Goal: Task Accomplishment & Management: Manage account settings

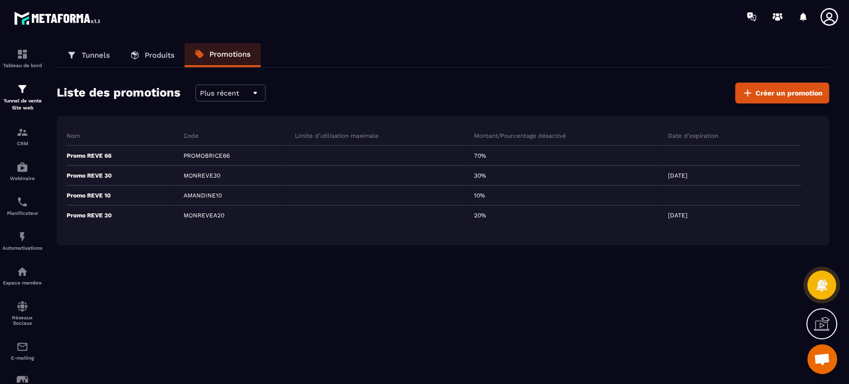
click at [0, 0] on img at bounding box center [0, 0] width 0 height 0
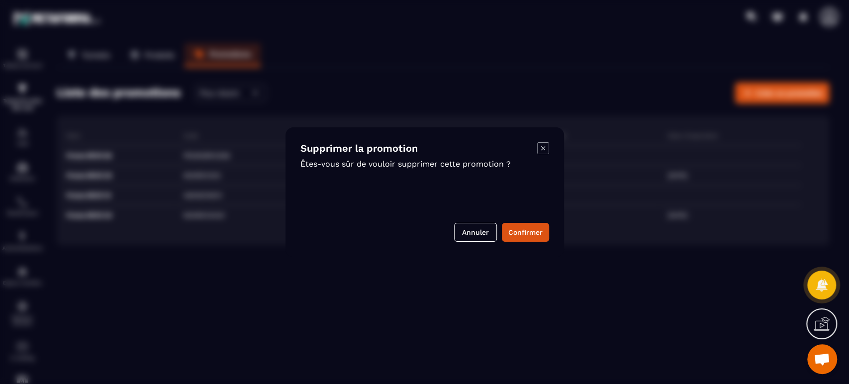
click at [522, 236] on button "Confirmer" at bounding box center [525, 232] width 47 height 19
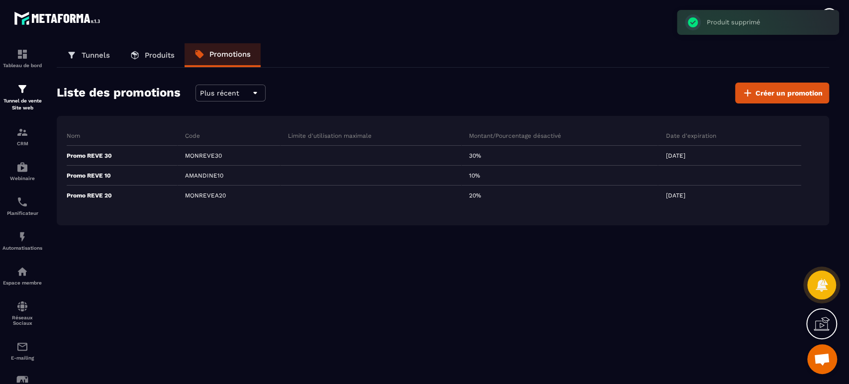
click at [801, 91] on span "Créer un promotion" at bounding box center [789, 93] width 67 height 10
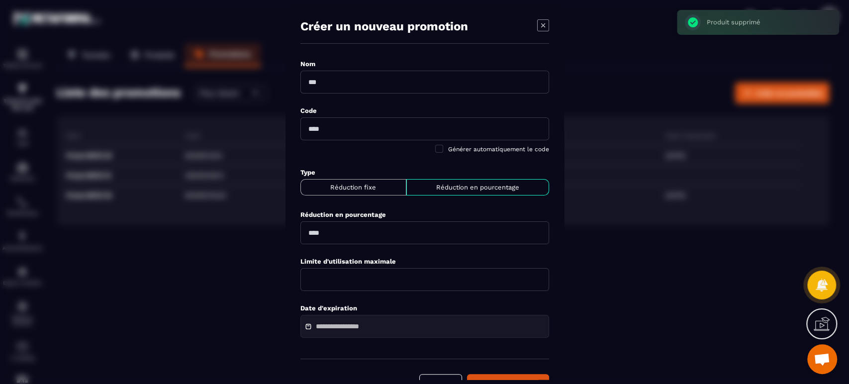
click at [355, 83] on input "Modal window" at bounding box center [424, 82] width 249 height 23
paste input "**********"
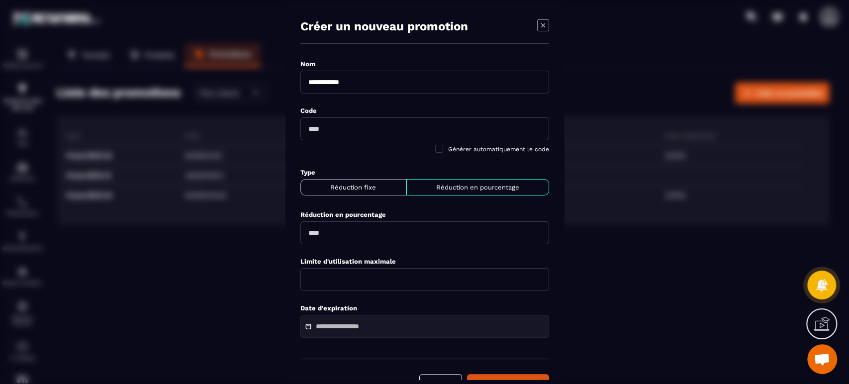
type input "**********"
click at [330, 128] on input "Modal window" at bounding box center [424, 128] width 249 height 23
paste input "**********"
type input "**********"
click at [502, 191] on p "Réduction en pourcentage" at bounding box center [477, 187] width 134 height 7
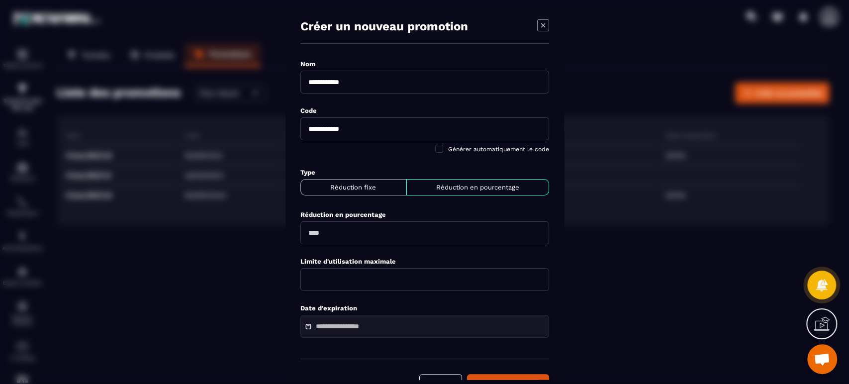
click at [371, 226] on input "Modal window" at bounding box center [424, 232] width 249 height 23
type input "**"
click at [358, 272] on input "Modal window" at bounding box center [424, 279] width 249 height 23
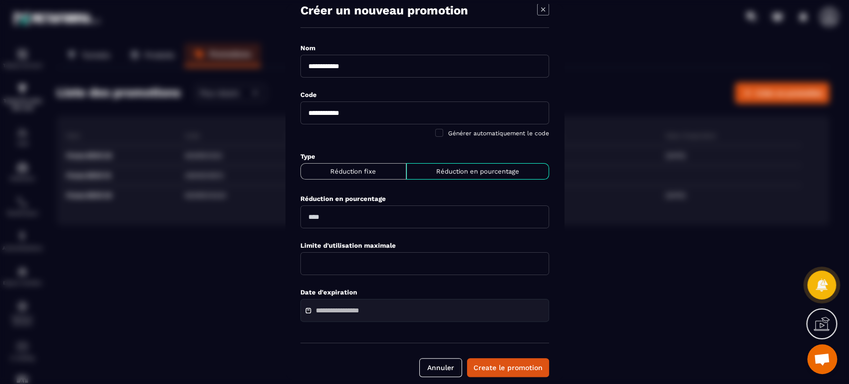
scroll to position [26, 0]
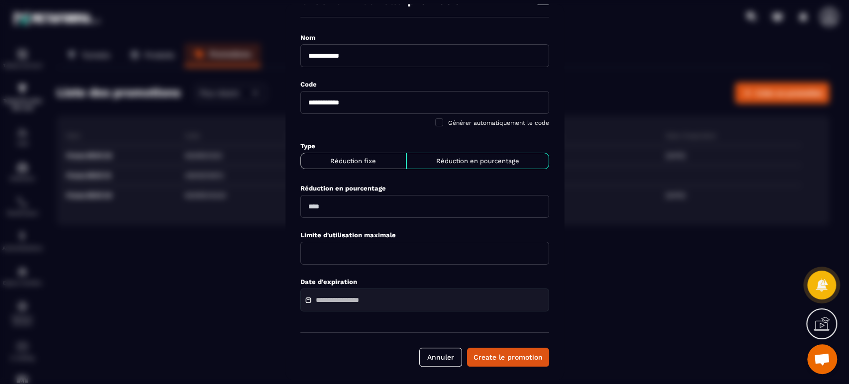
click at [502, 356] on button "Create le promotion" at bounding box center [508, 357] width 82 height 19
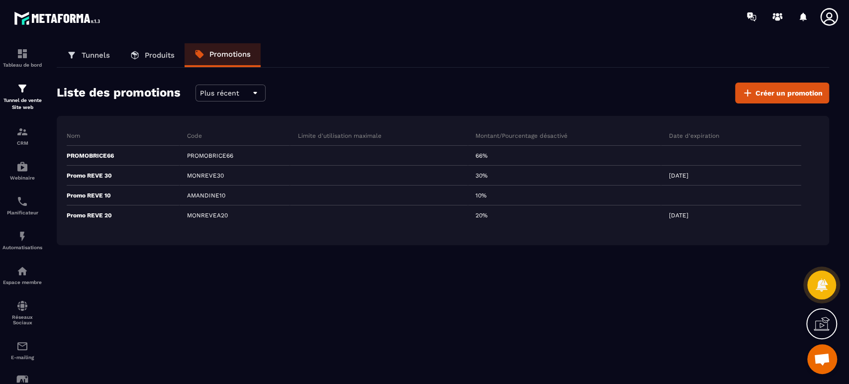
scroll to position [0, 0]
click at [25, 284] on p "Espace membre" at bounding box center [22, 282] width 40 height 5
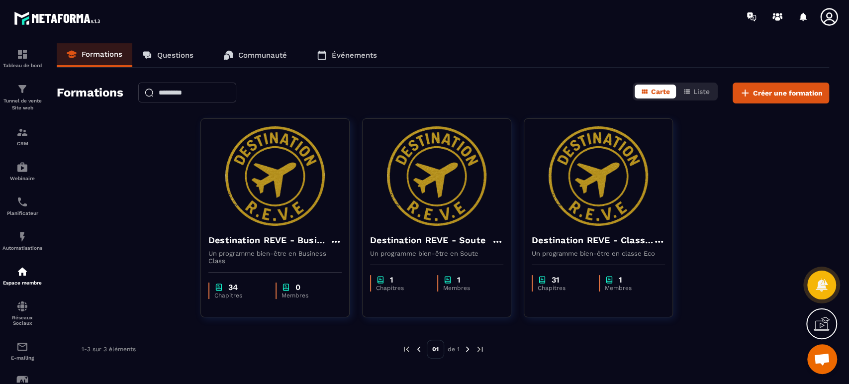
click at [711, 92] on button "Liste" at bounding box center [696, 92] width 39 height 14
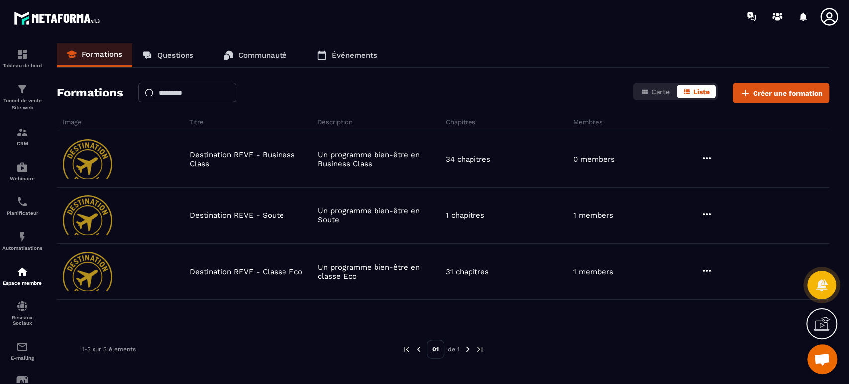
click at [597, 211] on p "1 members" at bounding box center [593, 215] width 40 height 9
click at [230, 159] on p "Destination REVE - Business Class" at bounding box center [251, 159] width 123 height 18
click at [708, 158] on icon at bounding box center [707, 158] width 12 height 12
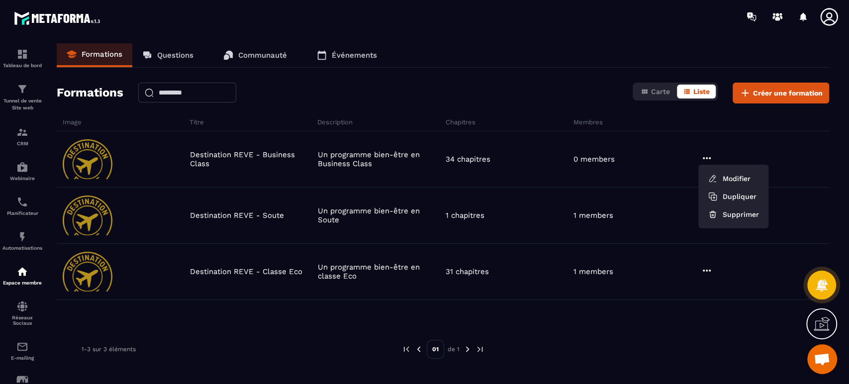
click at [741, 176] on button "Modifier" at bounding box center [733, 179] width 62 height 18
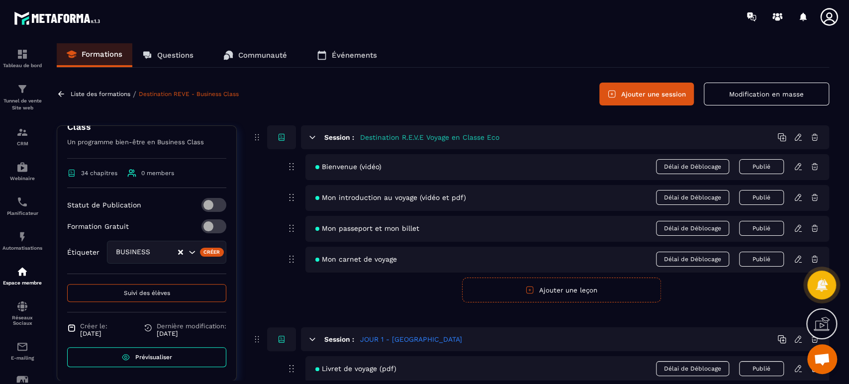
scroll to position [163, 0]
click at [174, 359] on link "Prévisualiser" at bounding box center [146, 356] width 159 height 20
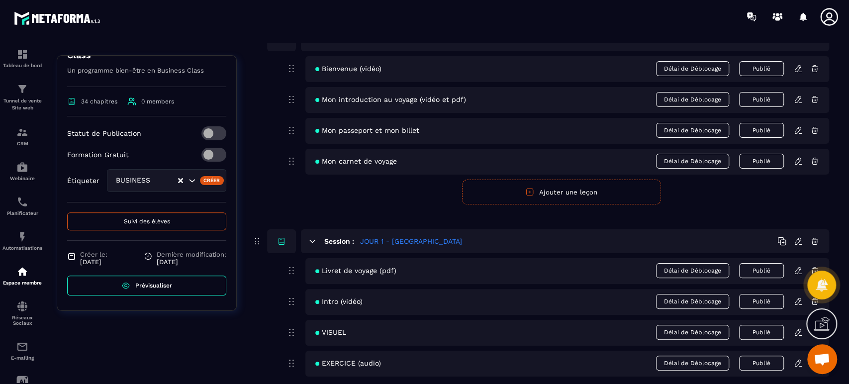
scroll to position [110, 0]
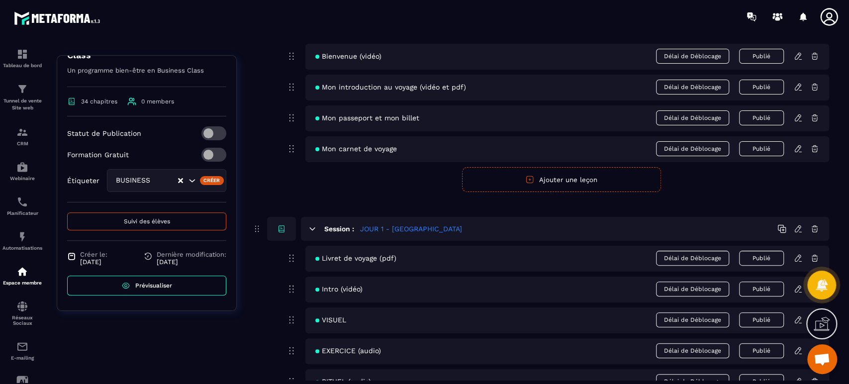
click at [25, 279] on div "Espace membre" at bounding box center [22, 276] width 40 height 20
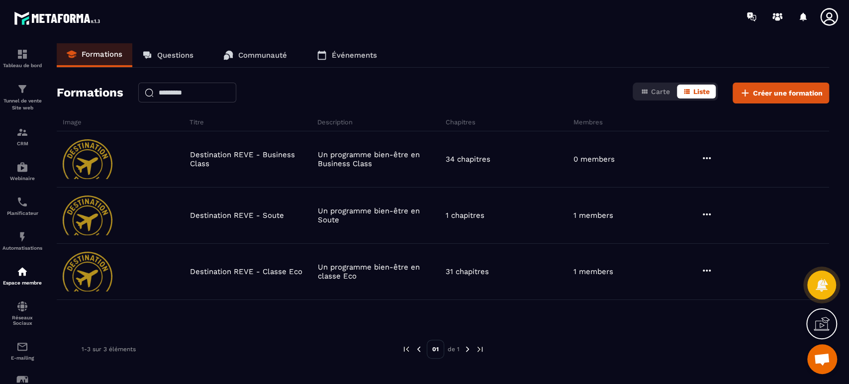
click at [106, 215] on img at bounding box center [88, 216] width 50 height 40
click at [695, 213] on div "1 members" at bounding box center [635, 215] width 128 height 9
click at [712, 213] on icon at bounding box center [707, 214] width 12 height 12
click at [730, 230] on button "Modifier" at bounding box center [733, 235] width 62 height 18
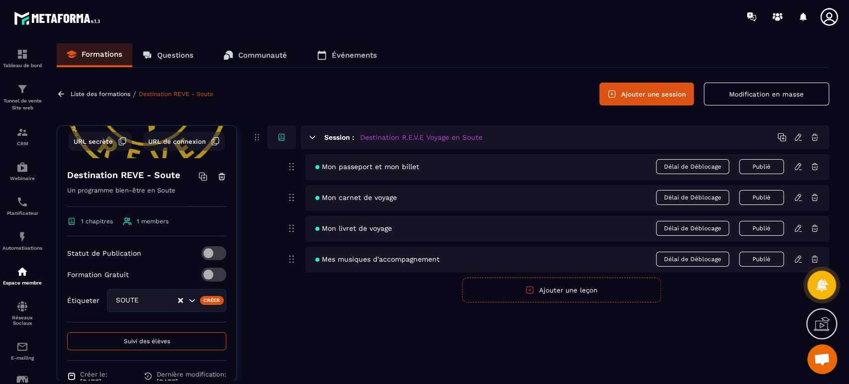
scroll to position [110, 0]
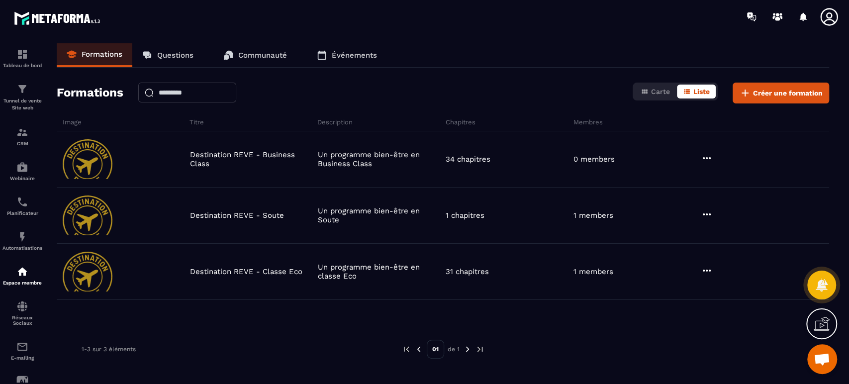
click at [706, 268] on icon at bounding box center [707, 271] width 12 height 12
click at [723, 292] on button "Modifier" at bounding box center [733, 291] width 62 height 18
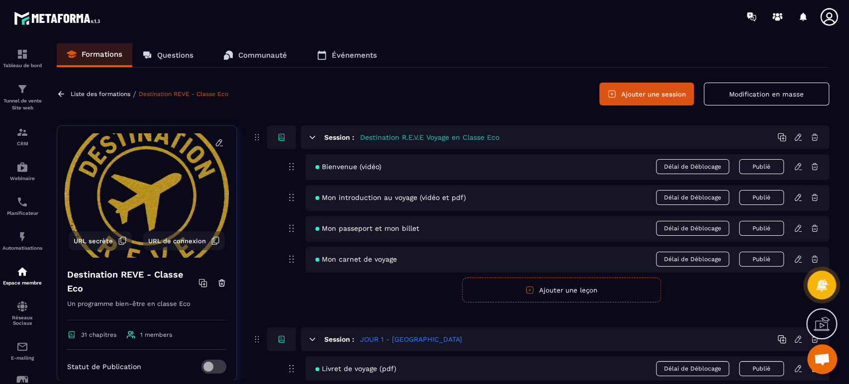
click at [215, 142] on icon at bounding box center [219, 142] width 9 height 9
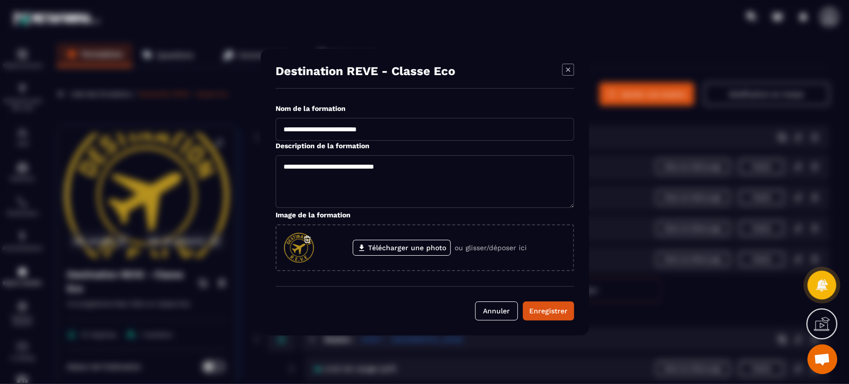
click at [571, 69] on icon "Modal window" at bounding box center [568, 70] width 12 height 12
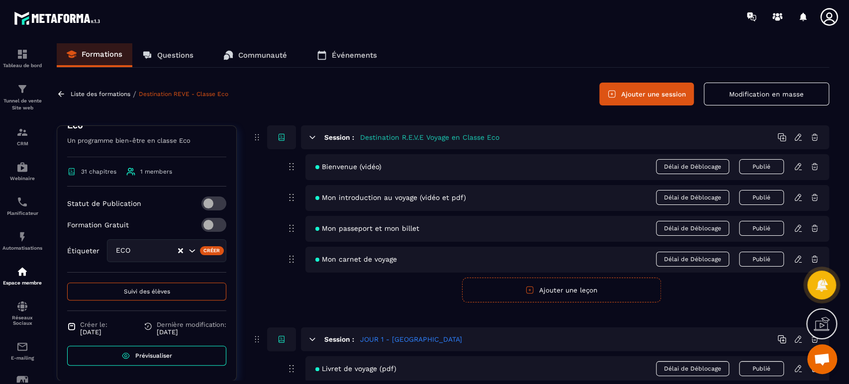
click at [799, 138] on icon at bounding box center [798, 137] width 9 height 9
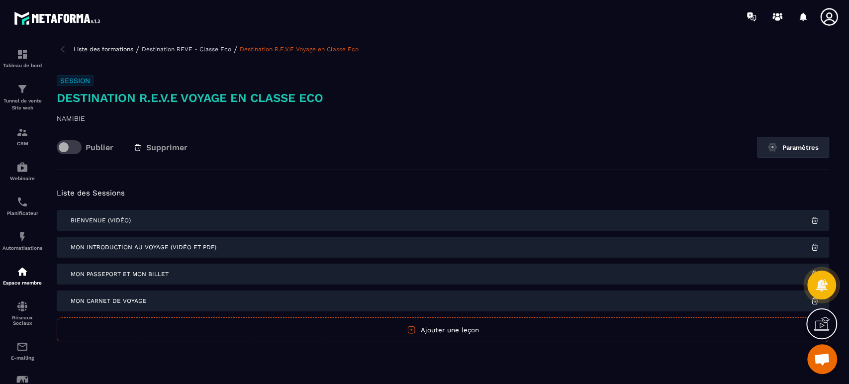
click at [798, 145] on button "Paramètres" at bounding box center [793, 147] width 72 height 21
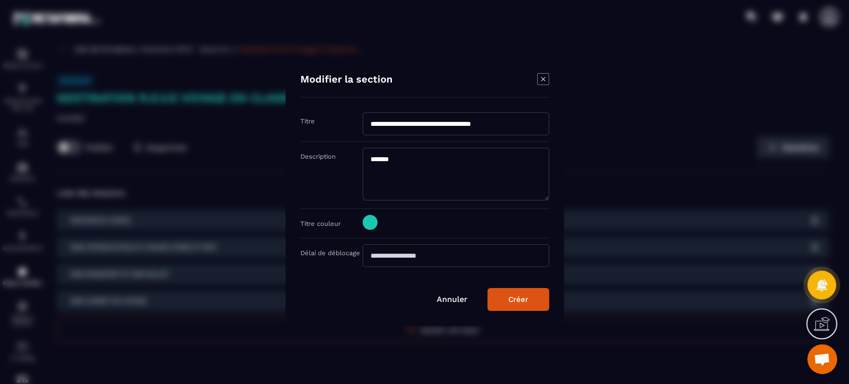
click at [540, 82] on icon "Modal window" at bounding box center [543, 79] width 12 height 12
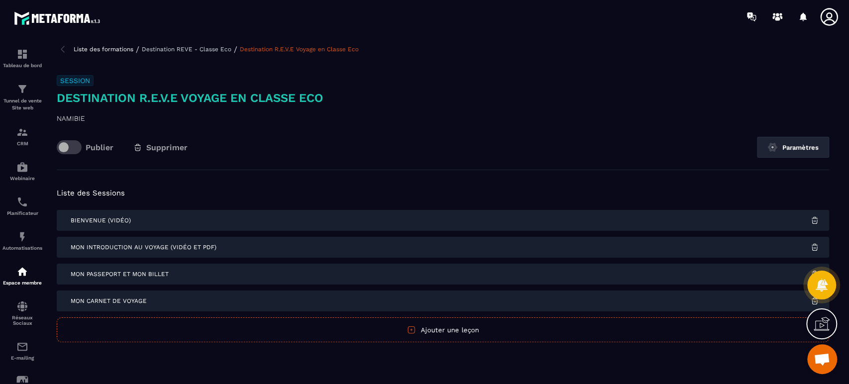
click at [219, 51] on p "Destination REVE - Classe Eco" at bounding box center [187, 49] width 90 height 7
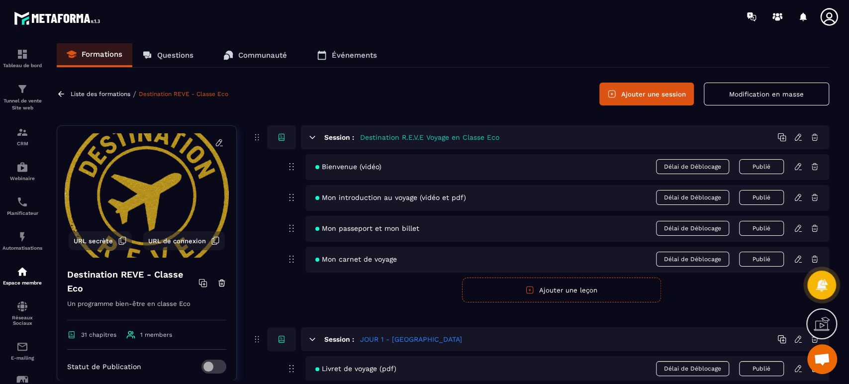
click at [255, 138] on icon at bounding box center [257, 137] width 10 height 12
drag, startPoint x: 255, startPoint y: 138, endPoint x: 232, endPoint y: 97, distance: 46.8
click at [232, 97] on div "Liste des formations / Destination REVE - Classe Eco Ajouter une session Modifi…" at bounding box center [443, 94] width 773 height 23
click at [169, 51] on p "Questions" at bounding box center [175, 55] width 36 height 9
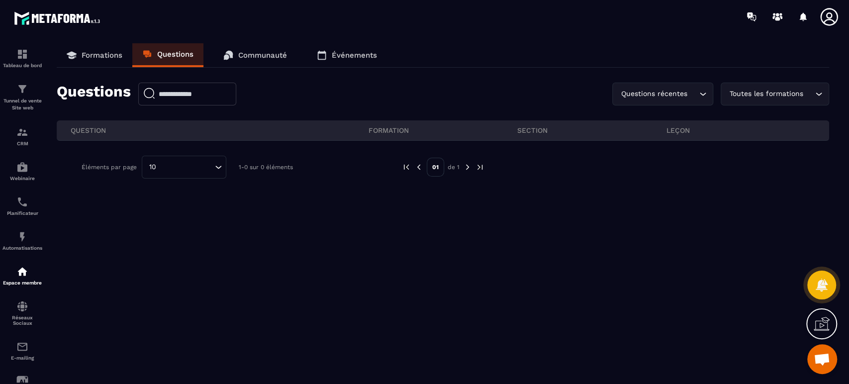
click at [259, 55] on p "Communauté" at bounding box center [262, 55] width 49 height 9
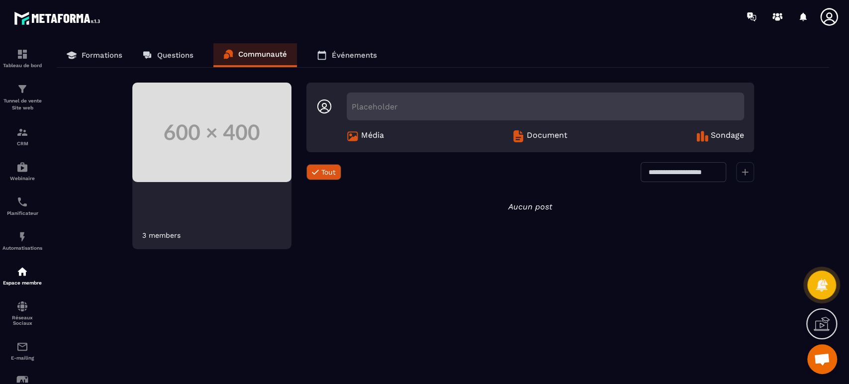
click at [549, 134] on span "Document" at bounding box center [547, 136] width 41 height 12
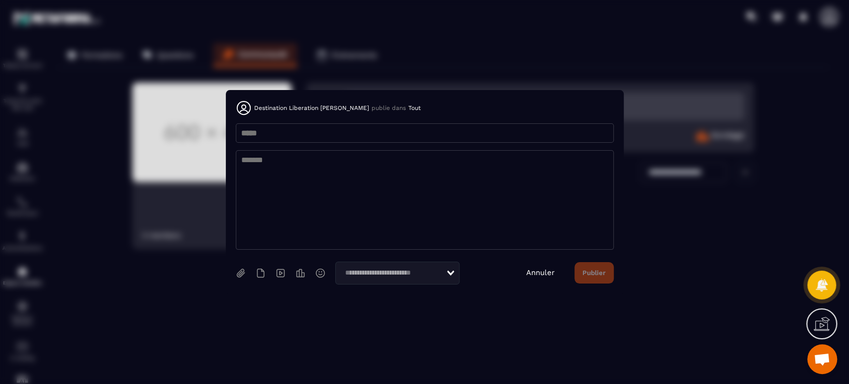
click at [537, 270] on link "Annuler" at bounding box center [540, 272] width 28 height 9
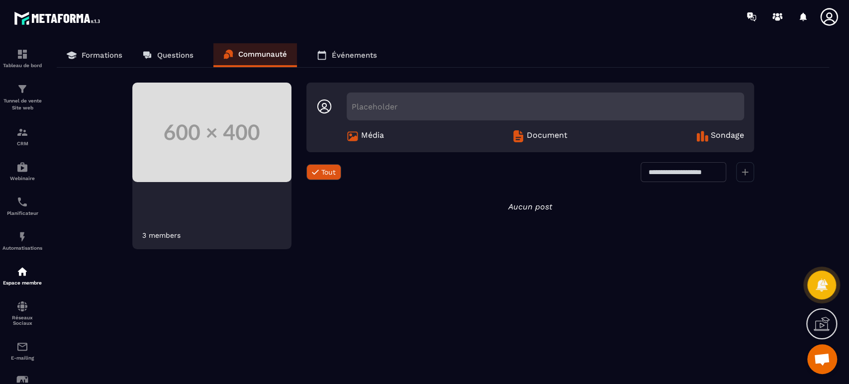
click at [357, 52] on p "Événements" at bounding box center [354, 55] width 45 height 9
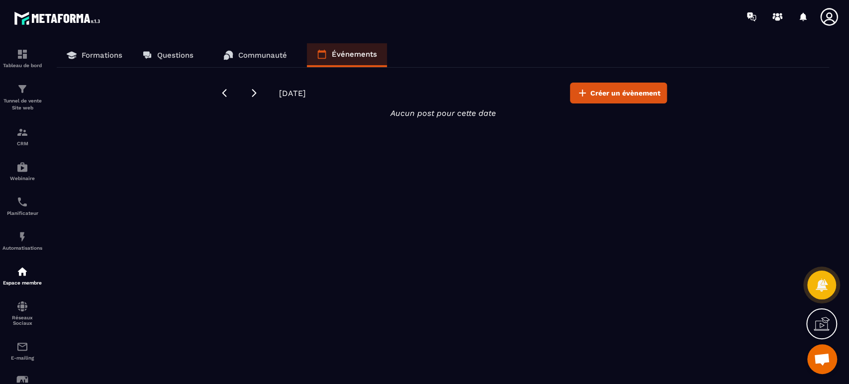
click at [96, 52] on p "Formations" at bounding box center [102, 55] width 41 height 9
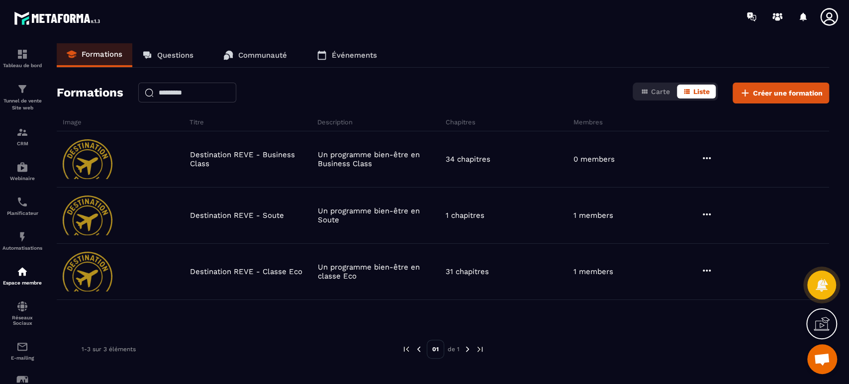
click at [13, 56] on div "Tableau de bord" at bounding box center [22, 58] width 40 height 20
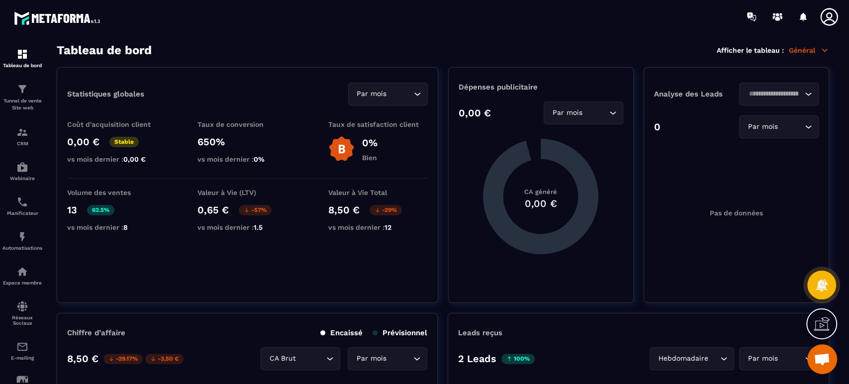
click at [0, 0] on img at bounding box center [0, 0] width 0 height 0
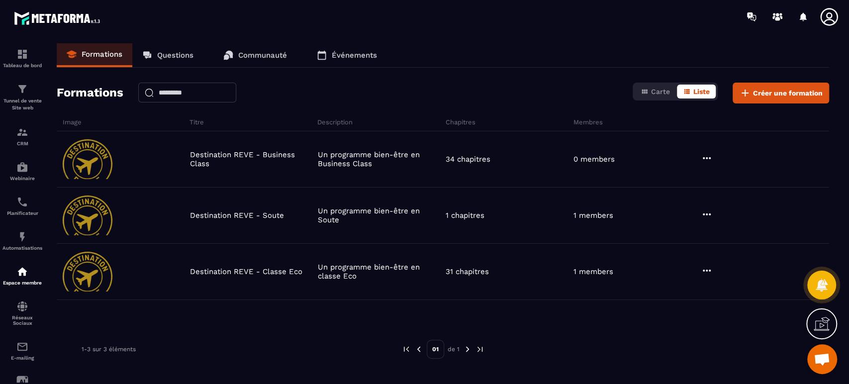
click at [707, 163] on icon at bounding box center [707, 158] width 12 height 12
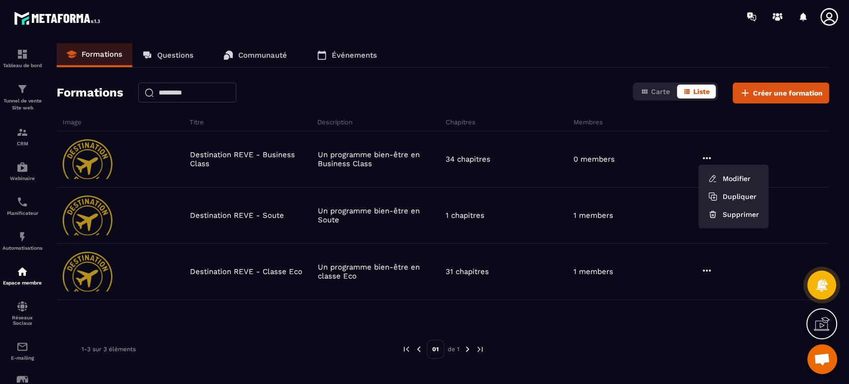
click at [731, 171] on button "Modifier" at bounding box center [733, 179] width 62 height 18
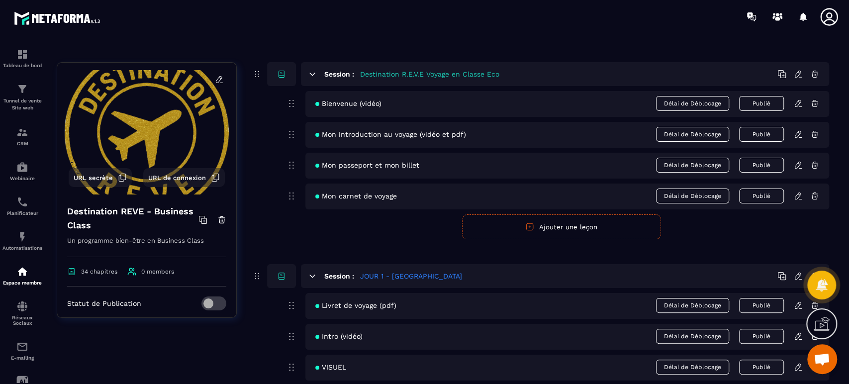
scroll to position [74, 0]
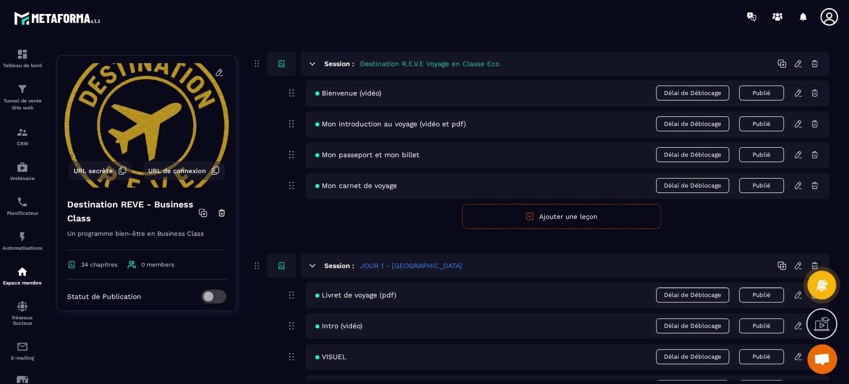
click at [215, 73] on icon at bounding box center [219, 72] width 9 height 9
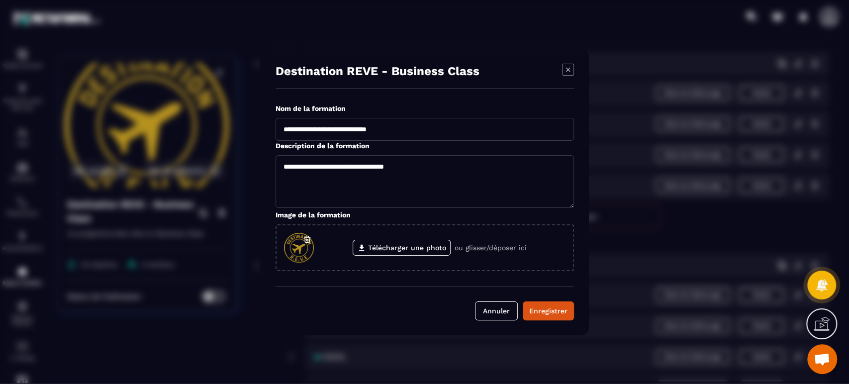
click at [487, 311] on button "Annuler" at bounding box center [496, 310] width 43 height 19
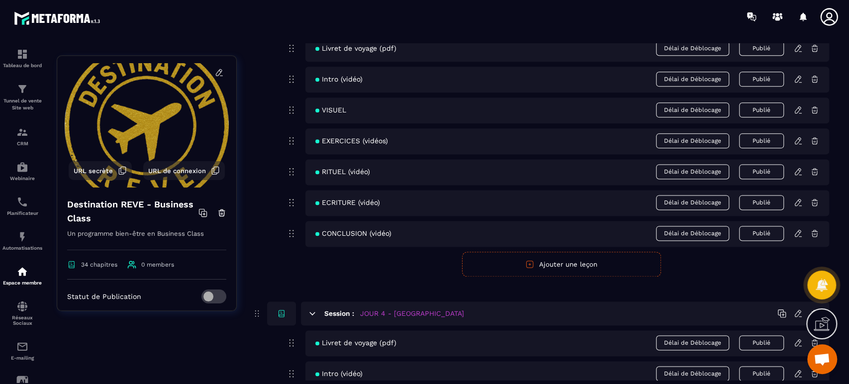
scroll to position [1069, 0]
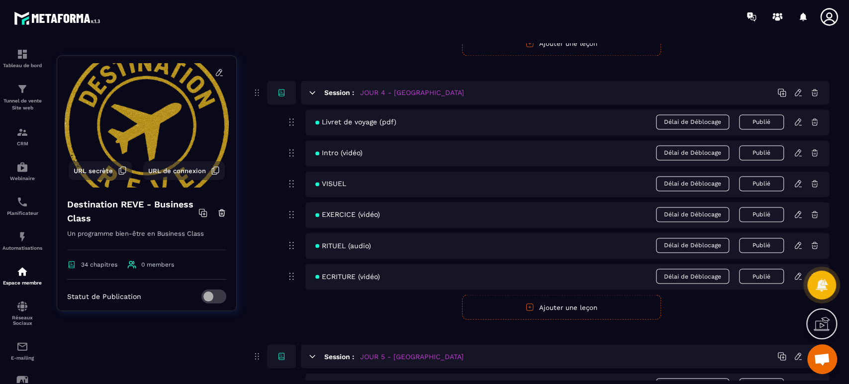
click at [308, 90] on icon at bounding box center [312, 92] width 9 height 9
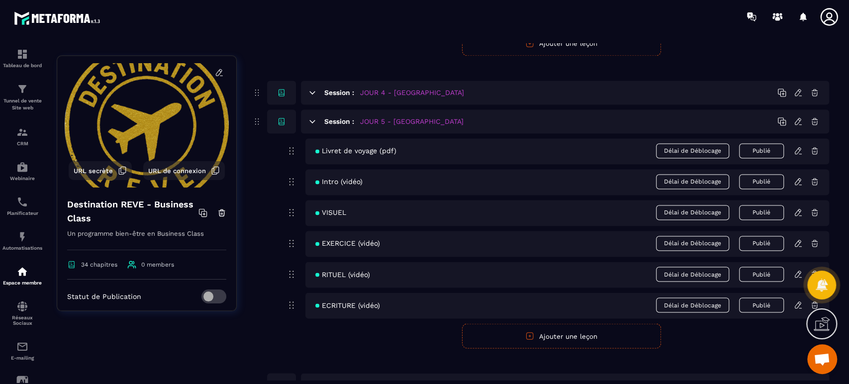
click at [312, 120] on icon at bounding box center [312, 121] width 5 height 2
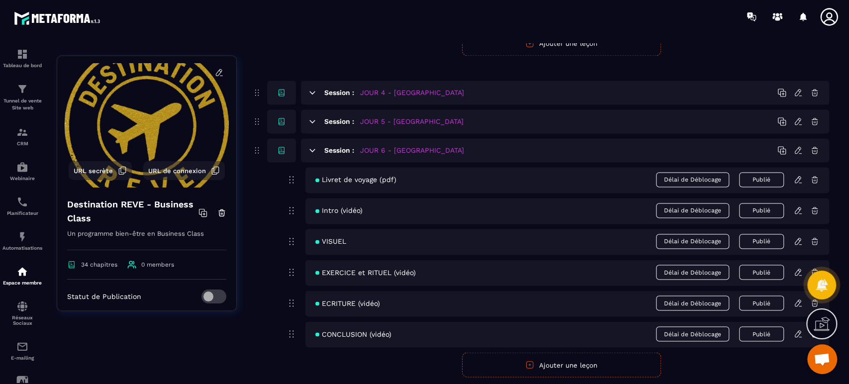
click at [314, 150] on icon at bounding box center [312, 150] width 9 height 9
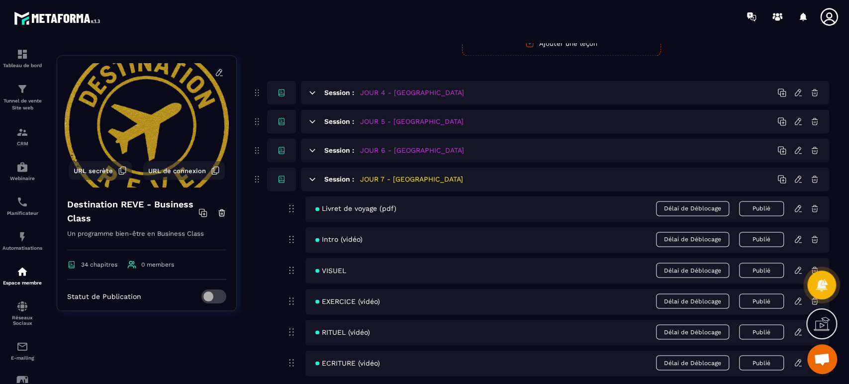
click at [312, 176] on icon at bounding box center [312, 179] width 9 height 9
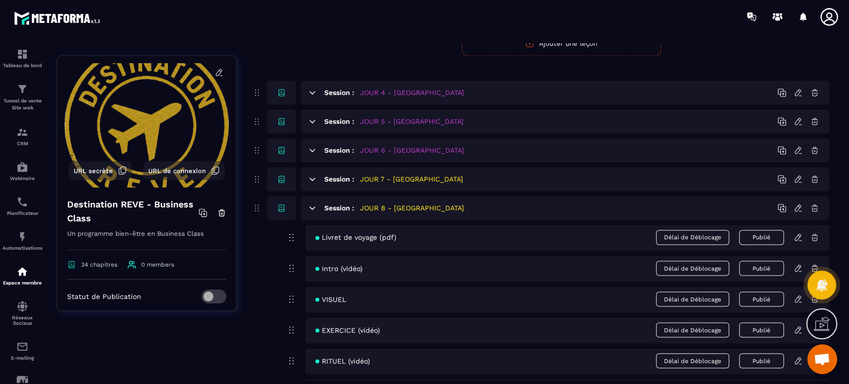
click at [312, 210] on icon at bounding box center [312, 207] width 9 height 9
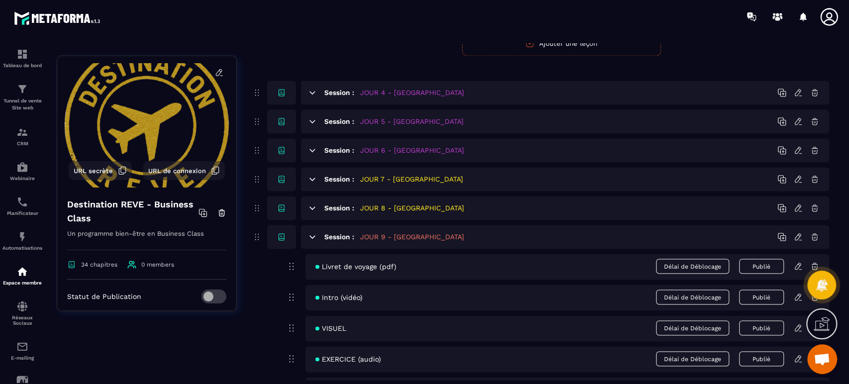
click at [312, 235] on icon at bounding box center [312, 236] width 5 height 2
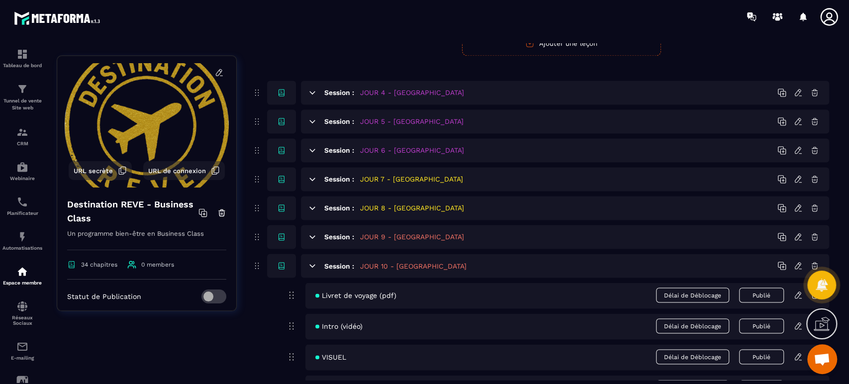
click at [312, 265] on icon at bounding box center [312, 265] width 5 height 2
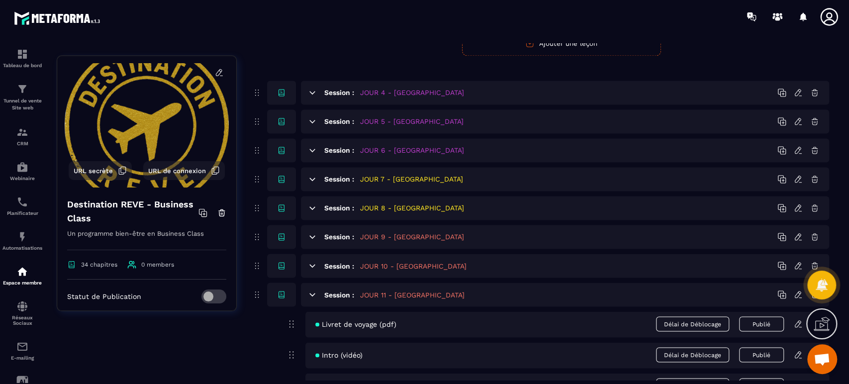
click at [311, 293] on icon at bounding box center [312, 294] width 5 height 2
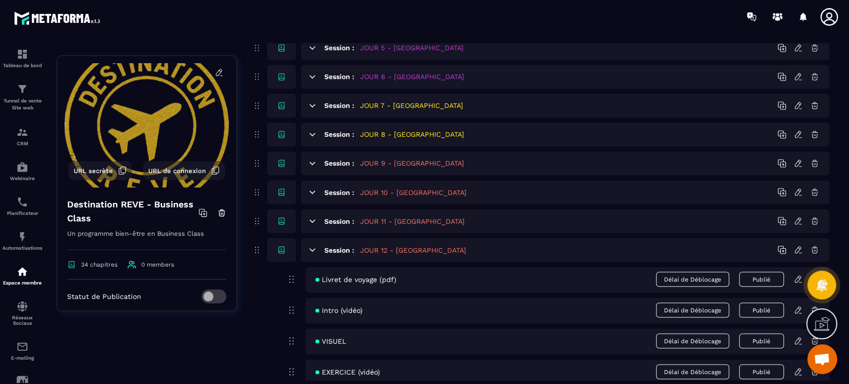
scroll to position [1179, 0]
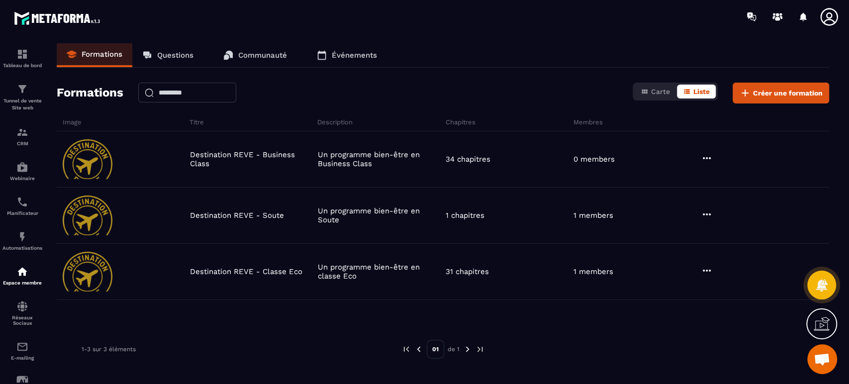
click at [703, 214] on icon at bounding box center [707, 214] width 8 height 2
click at [726, 232] on button "Modifier" at bounding box center [733, 235] width 62 height 18
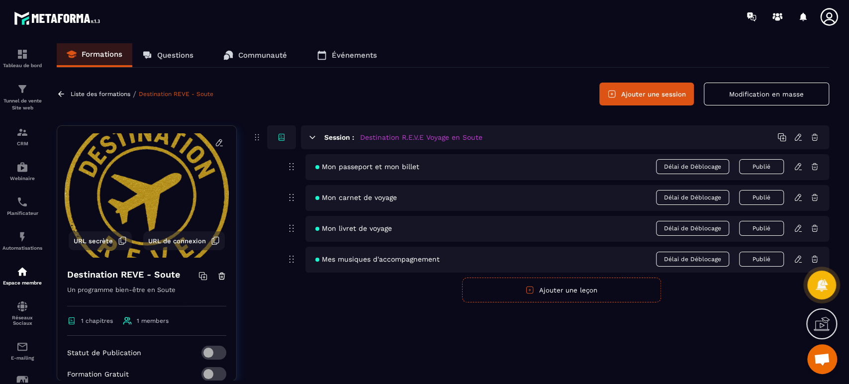
click at [311, 136] on icon at bounding box center [312, 137] width 5 height 2
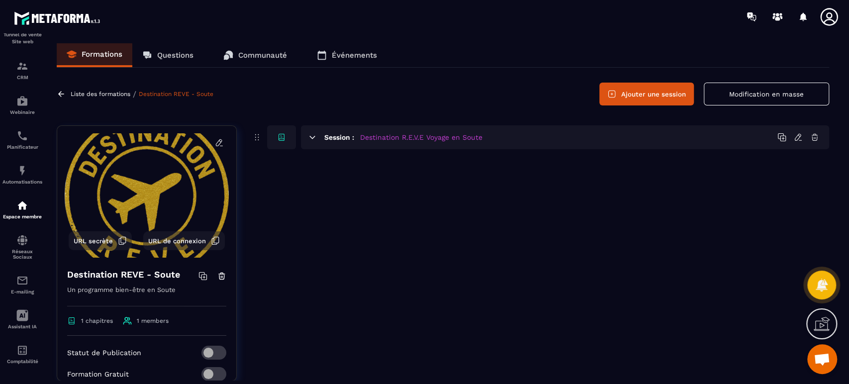
scroll to position [73, 0]
click at [0, 0] on img at bounding box center [0, 0] width 0 height 0
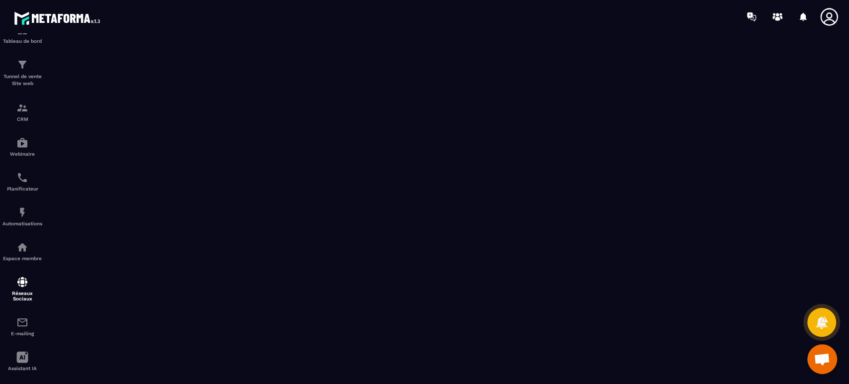
scroll to position [36, 0]
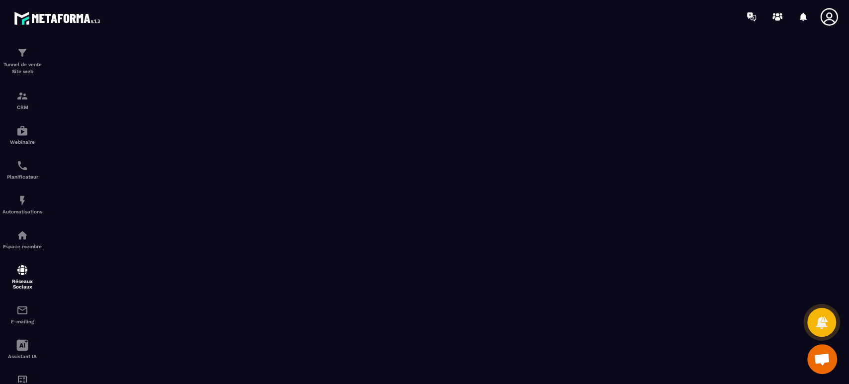
click at [28, 319] on div "E-mailing" at bounding box center [22, 314] width 40 height 20
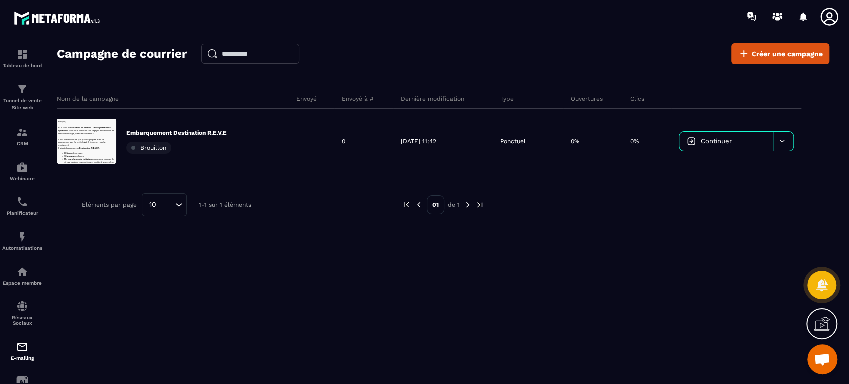
click at [219, 129] on p "Embarquement Destination R.E.V.E" at bounding box center [176, 133] width 100 height 8
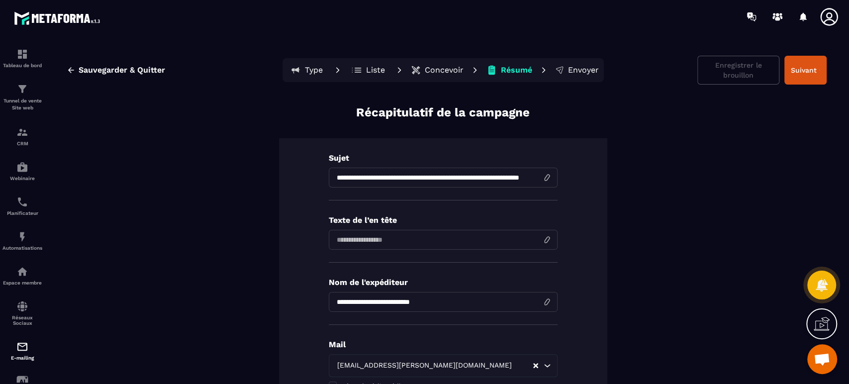
click at [458, 68] on p "Concevoir" at bounding box center [444, 70] width 39 height 10
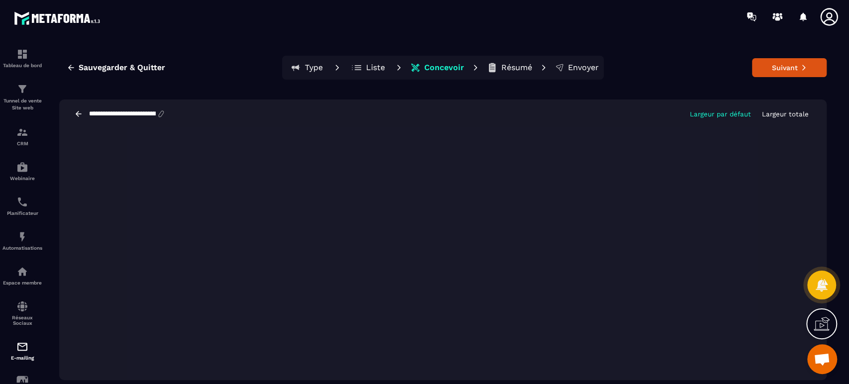
click at [369, 68] on p "Liste" at bounding box center [375, 68] width 19 height 10
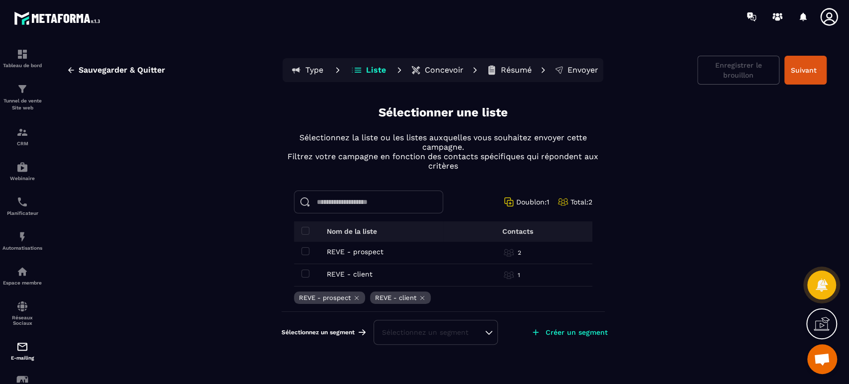
click at [456, 332] on div "Sélectionnez un segment" at bounding box center [435, 332] width 107 height 10
click at [402, 334] on div "Sélectionnez un segment" at bounding box center [435, 332] width 107 height 10
click at [436, 334] on div "Sélectionnez un segment" at bounding box center [435, 332] width 107 height 10
click at [0, 0] on icon at bounding box center [0, 0] width 0 height 0
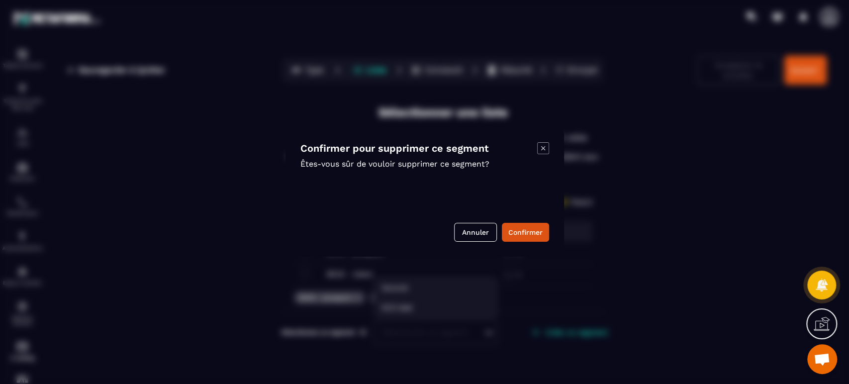
click at [519, 229] on button "Confirmer" at bounding box center [525, 232] width 47 height 19
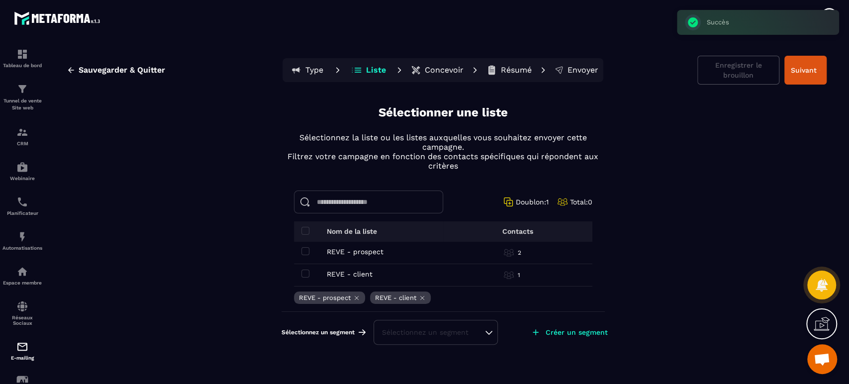
click at [427, 330] on div "Sélectionnez un segment" at bounding box center [435, 332] width 107 height 10
click at [426, 308] on li "Aucune" at bounding box center [436, 307] width 122 height 20
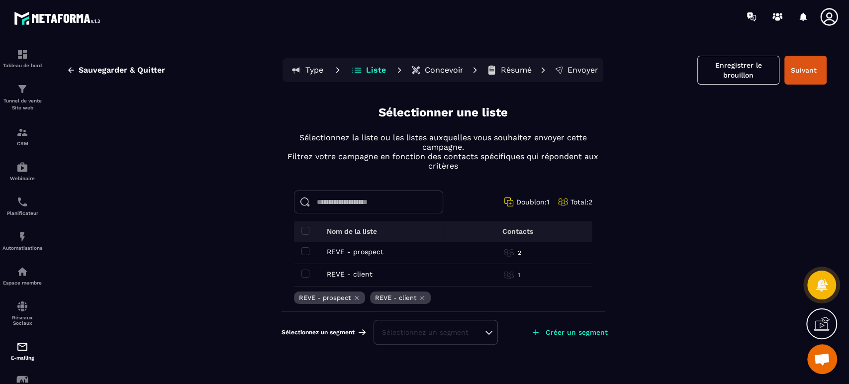
click at [424, 330] on div "Sélectionnez un segment" at bounding box center [435, 332] width 107 height 10
click at [568, 333] on p "Créer un segment" at bounding box center [577, 332] width 62 height 8
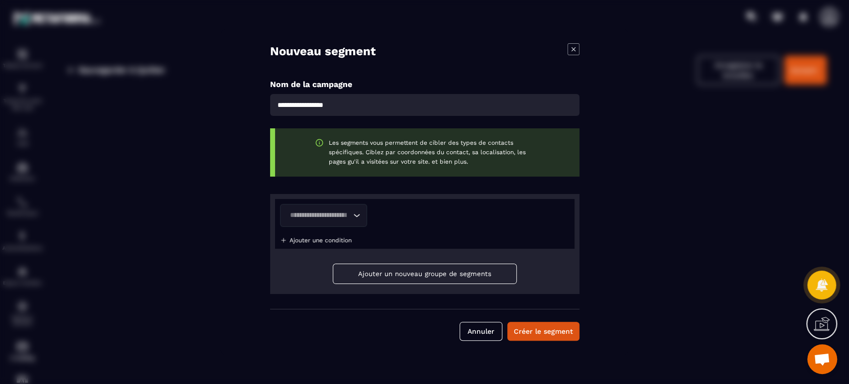
click at [357, 213] on icon "Search for option" at bounding box center [356, 215] width 10 height 10
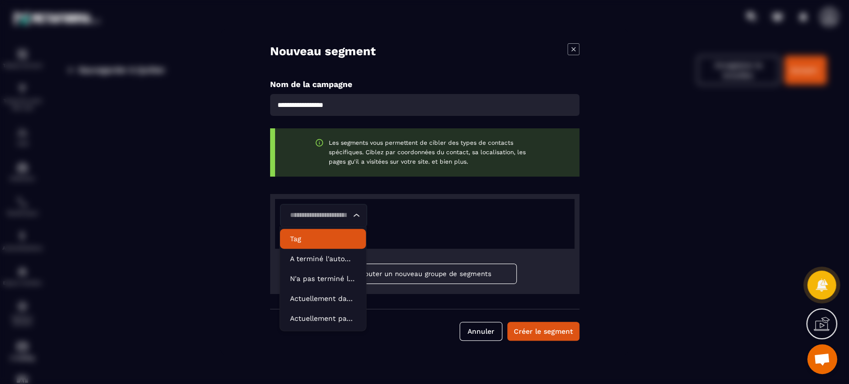
click at [324, 239] on p "Tag" at bounding box center [323, 239] width 66 height 10
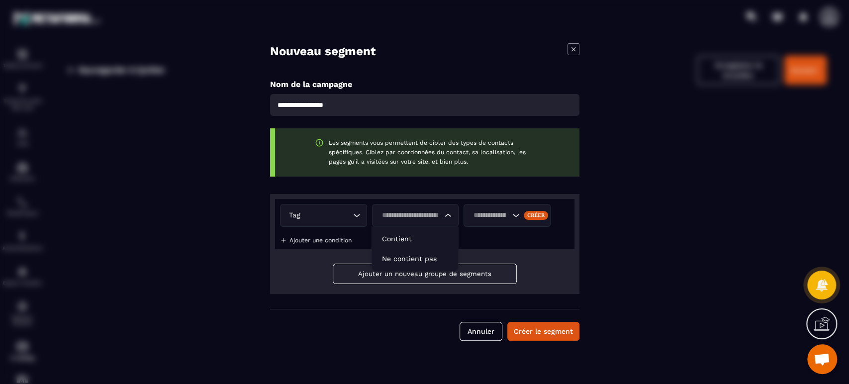
click at [428, 218] on input "Search for option" at bounding box center [410, 215] width 64 height 11
click at [429, 214] on input "Search for option" at bounding box center [410, 215] width 64 height 11
click at [448, 217] on icon "Search for option" at bounding box center [448, 215] width 10 height 10
click at [418, 213] on input "Search for option" at bounding box center [410, 215] width 64 height 11
click at [408, 243] on p "Contient" at bounding box center [415, 239] width 66 height 10
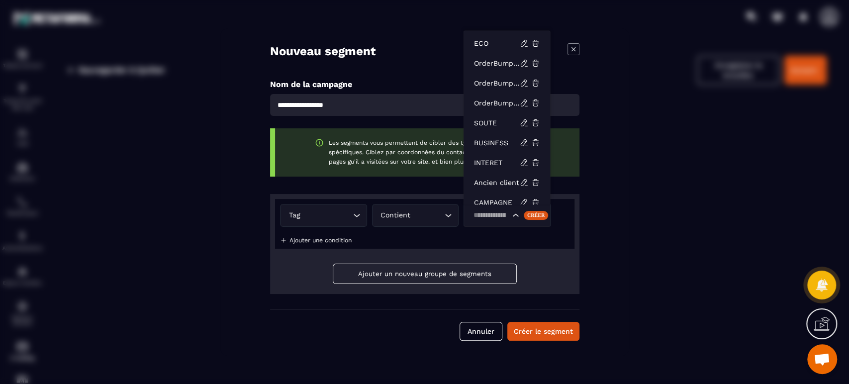
click at [483, 217] on input "Search for option" at bounding box center [490, 215] width 40 height 11
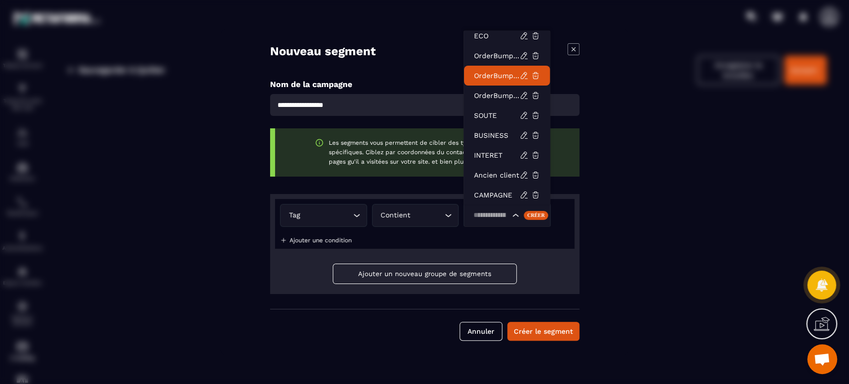
scroll to position [10, 0]
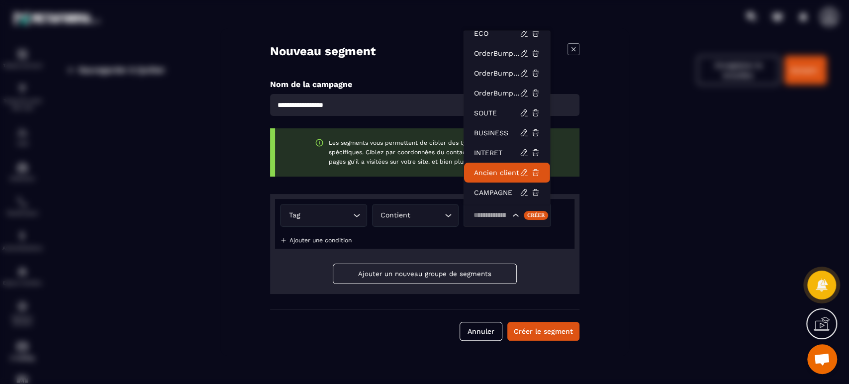
click at [502, 174] on p "Ancien client" at bounding box center [497, 173] width 46 height 10
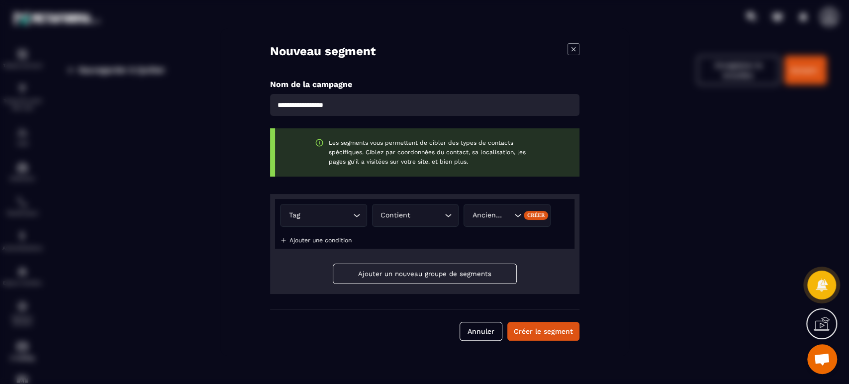
click at [552, 332] on button "Créer le segment" at bounding box center [543, 331] width 72 height 19
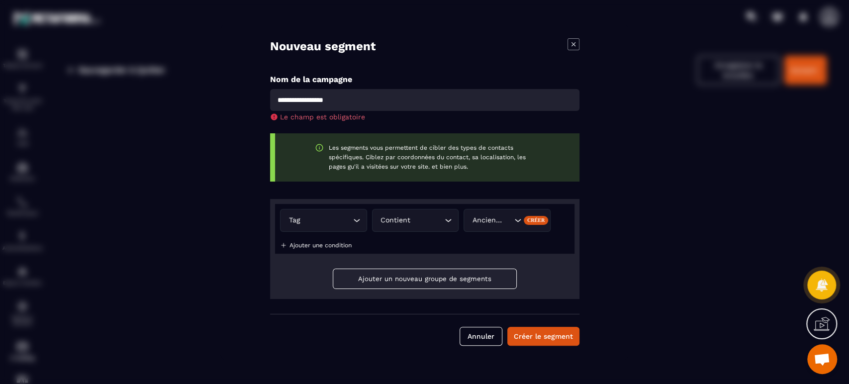
click at [373, 94] on input "Modal window" at bounding box center [424, 100] width 309 height 22
click at [488, 339] on button "Annuler" at bounding box center [481, 336] width 43 height 19
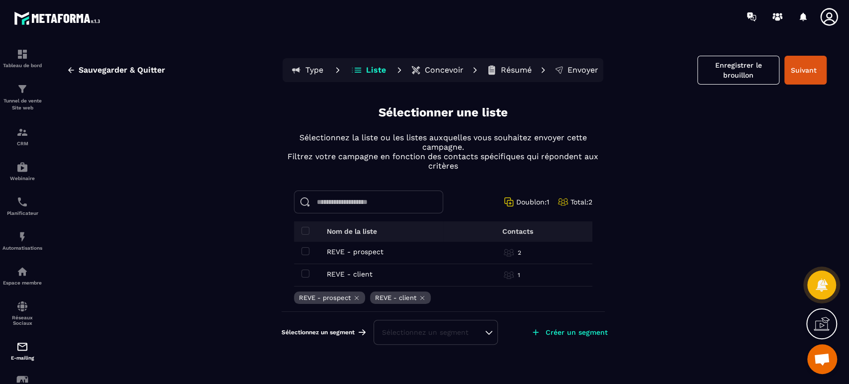
click at [412, 330] on div "Sélectionnez un segment" at bounding box center [435, 332] width 107 height 10
click at [580, 330] on p "Créer un segment" at bounding box center [577, 332] width 62 height 8
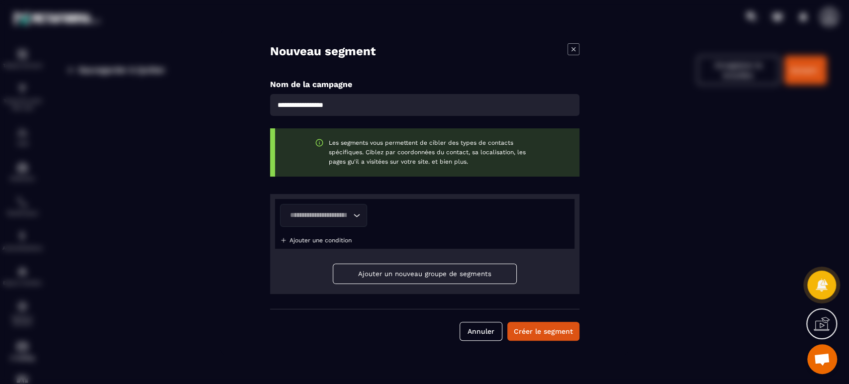
click at [351, 216] on div "Loading..." at bounding box center [323, 215] width 87 height 23
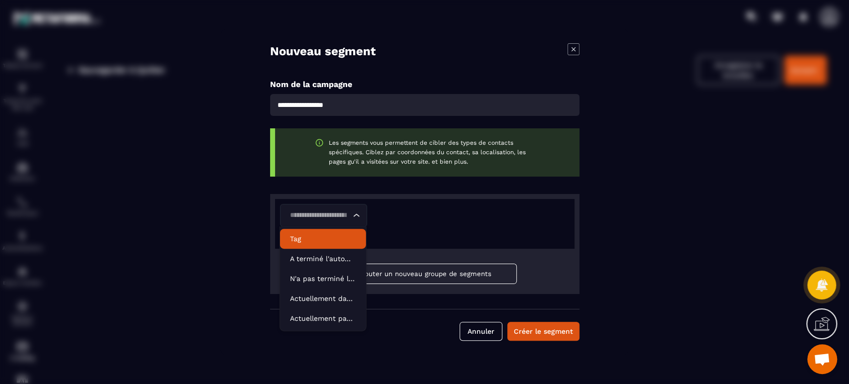
click at [343, 239] on p "Tag" at bounding box center [323, 239] width 66 height 10
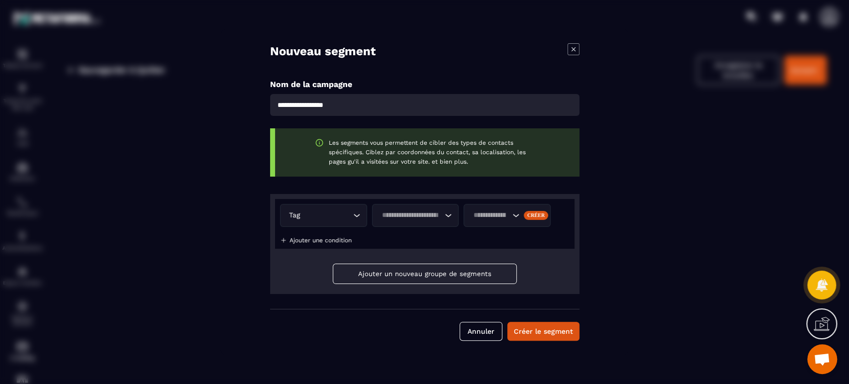
click at [489, 213] on input "Search for option" at bounding box center [490, 215] width 40 height 11
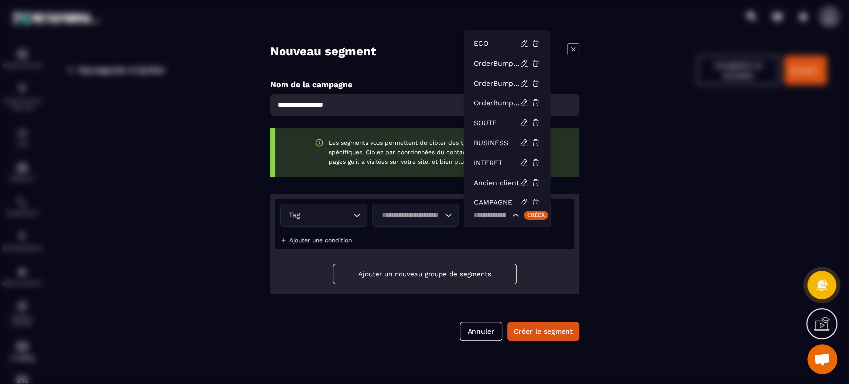
scroll to position [7, 0]
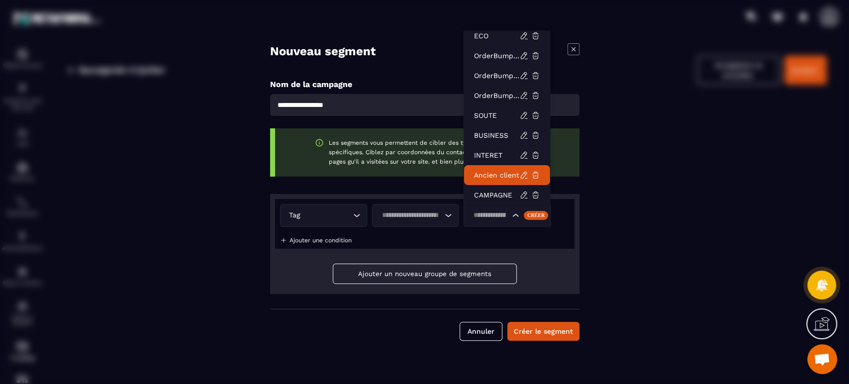
click at [494, 172] on p "Ancien client" at bounding box center [497, 175] width 46 height 10
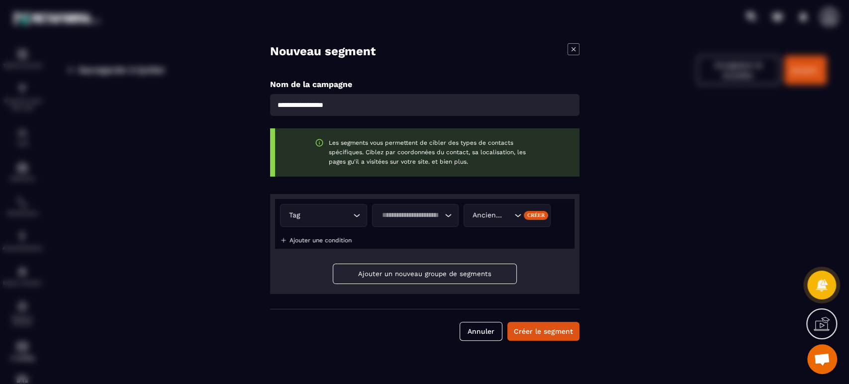
click at [405, 215] on input "Search for option" at bounding box center [410, 215] width 64 height 11
click at [407, 239] on p "Contient" at bounding box center [415, 239] width 66 height 10
click at [316, 237] on p "Ajouter une condition" at bounding box center [321, 240] width 62 height 7
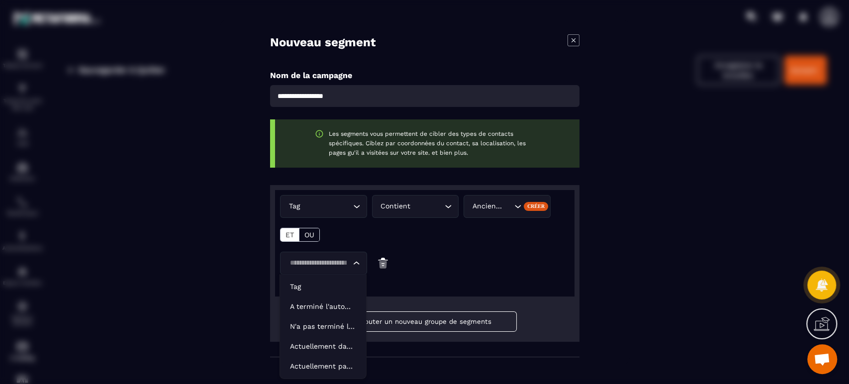
click at [358, 260] on icon "Search for option" at bounding box center [356, 263] width 10 height 10
click at [439, 262] on div "Loading..." at bounding box center [425, 263] width 290 height 23
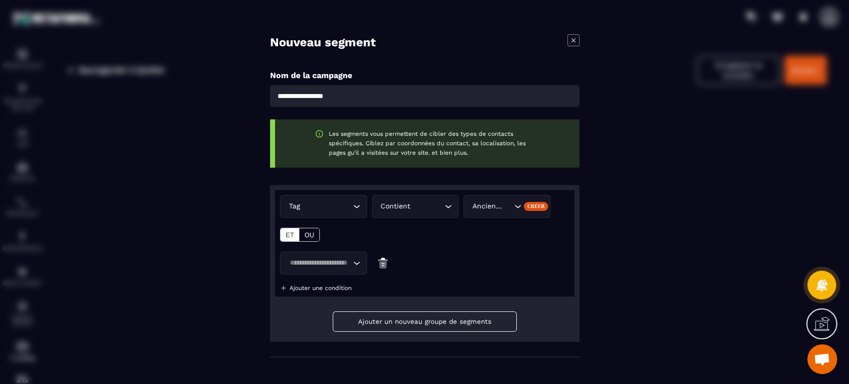
click at [381, 264] on img "Modal window" at bounding box center [383, 263] width 12 height 23
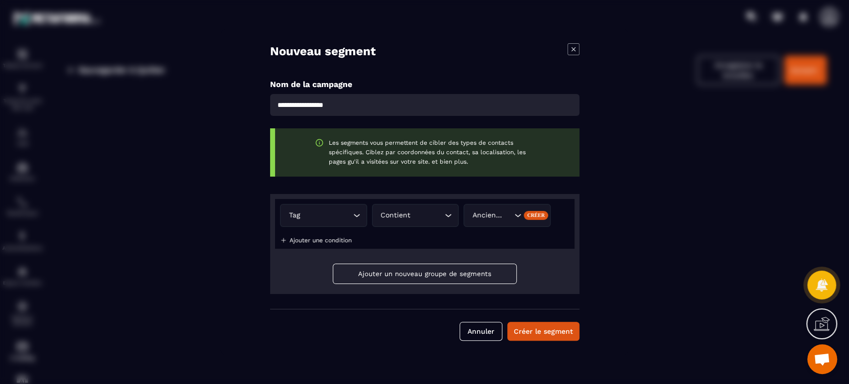
click at [422, 276] on button "Ajouter un nouveau groupe de segments" at bounding box center [425, 274] width 184 height 20
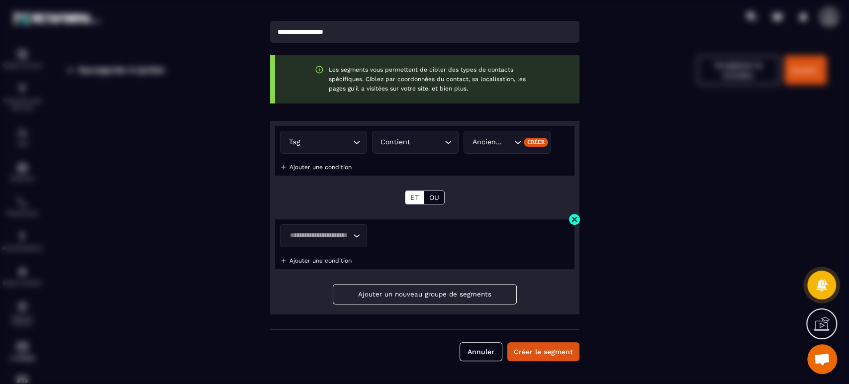
scroll to position [74, 0]
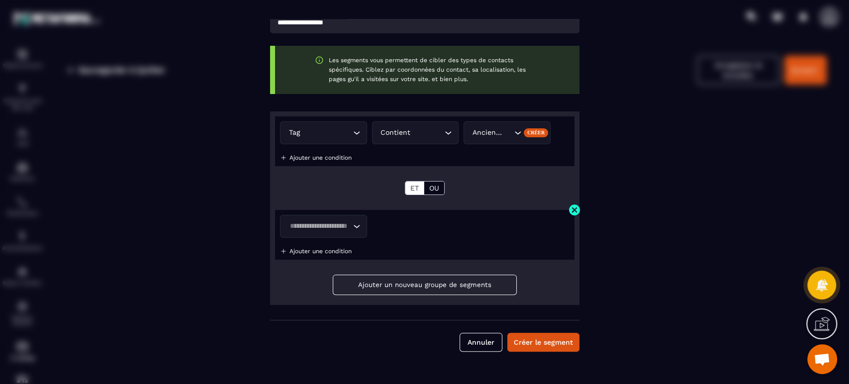
click at [573, 210] on img "Modal window" at bounding box center [574, 209] width 12 height 12
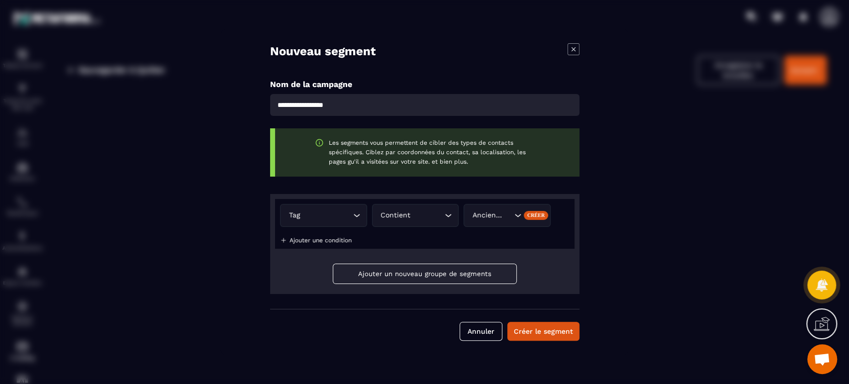
click at [557, 332] on button "Créer le segment" at bounding box center [543, 331] width 72 height 19
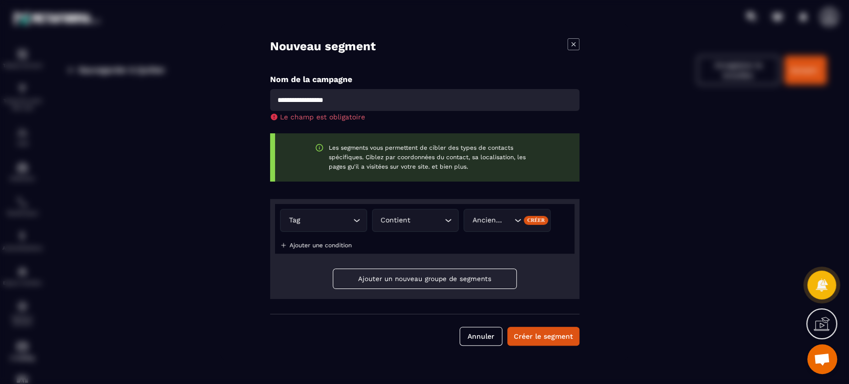
click at [368, 102] on input "Modal window" at bounding box center [424, 100] width 309 height 22
click at [351, 100] on input "Modal window" at bounding box center [424, 100] width 309 height 22
type input "********"
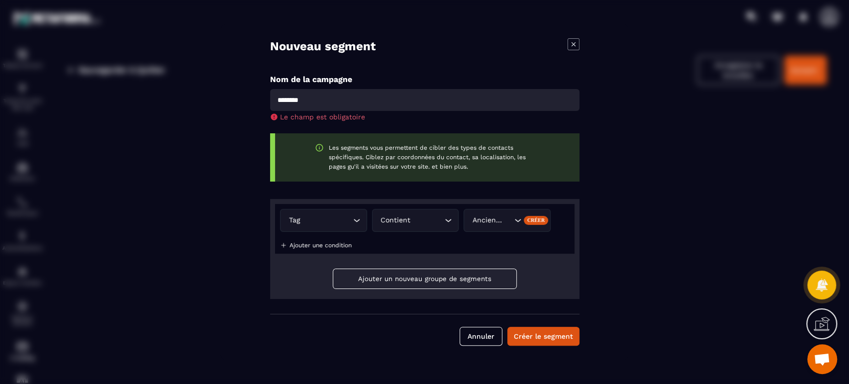
click at [557, 339] on button "Créer le segment" at bounding box center [543, 336] width 72 height 19
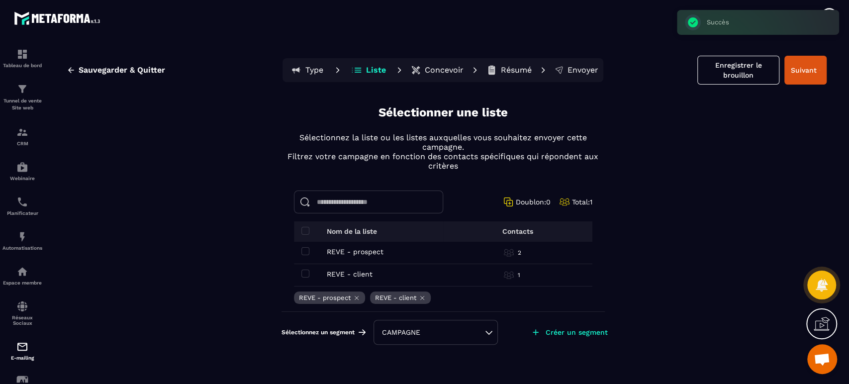
click at [470, 333] on div "CAMPAGNE" at bounding box center [435, 332] width 107 height 10
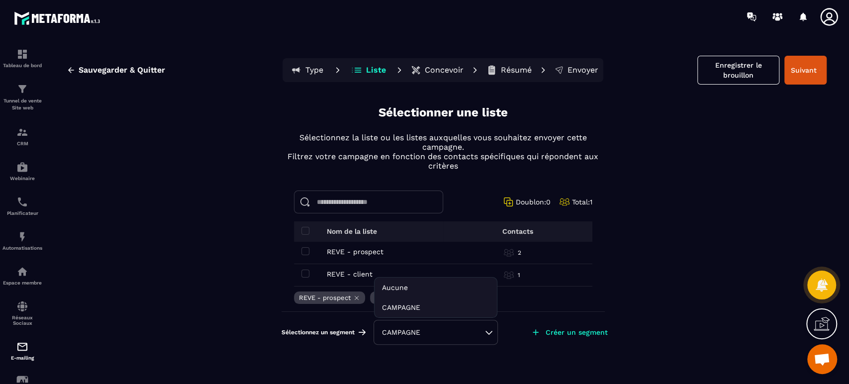
click at [442, 304] on li "CAMPAGNE" at bounding box center [436, 307] width 122 height 20
click at [489, 332] on div "CAMPAGNE" at bounding box center [435, 332] width 107 height 10
click at [436, 307] on li "CAMPAGNE" at bounding box center [436, 307] width 122 height 20
click at [451, 333] on div "CAMPAGNE" at bounding box center [435, 332] width 107 height 10
click at [0, 0] on icon at bounding box center [0, 0] width 0 height 0
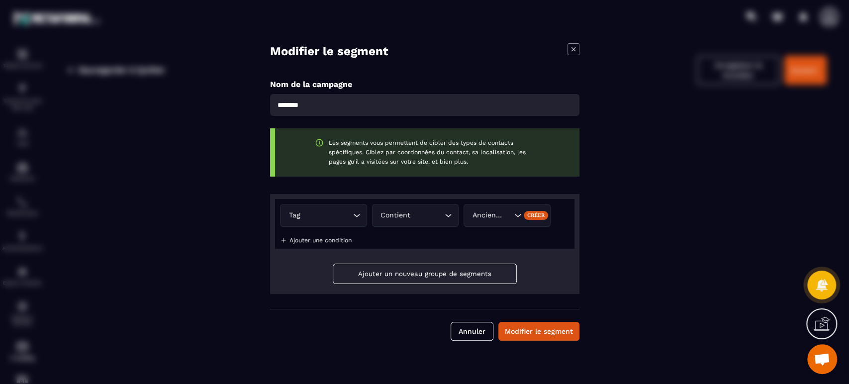
drag, startPoint x: 329, startPoint y: 103, endPoint x: 182, endPoint y: 103, distance: 146.8
click at [182, 103] on form "Modifier le segment Nom de la campagne ******** Les segments vous permettent de…" at bounding box center [424, 192] width 849 height 384
type input "**********"
click at [533, 333] on button "Modifier le segment" at bounding box center [538, 331] width 81 height 19
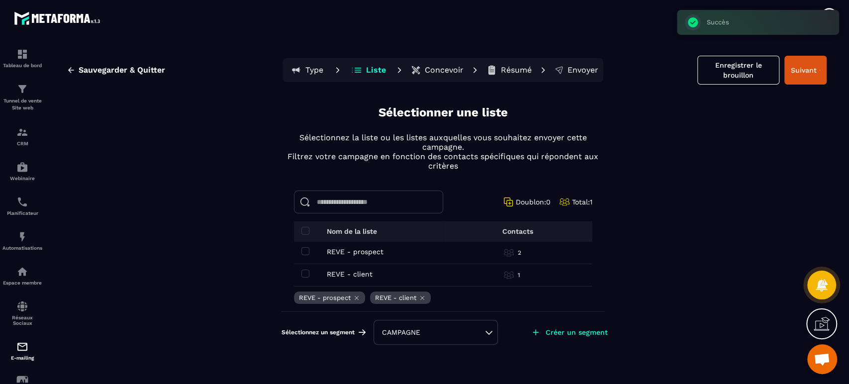
click at [425, 333] on div "CAMPAGNE" at bounding box center [435, 332] width 107 height 10
click at [405, 305] on li "CAMPAGNE" at bounding box center [436, 307] width 122 height 20
click at [466, 334] on div "CAMPAGNE" at bounding box center [435, 332] width 107 height 10
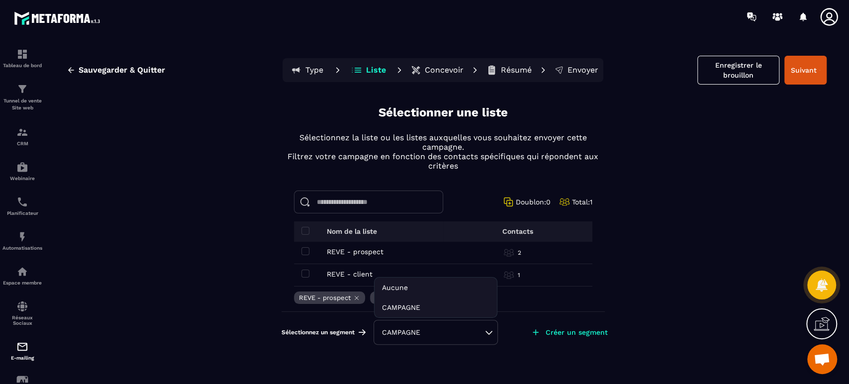
click at [0, 0] on icon at bounding box center [0, 0] width 0 height 0
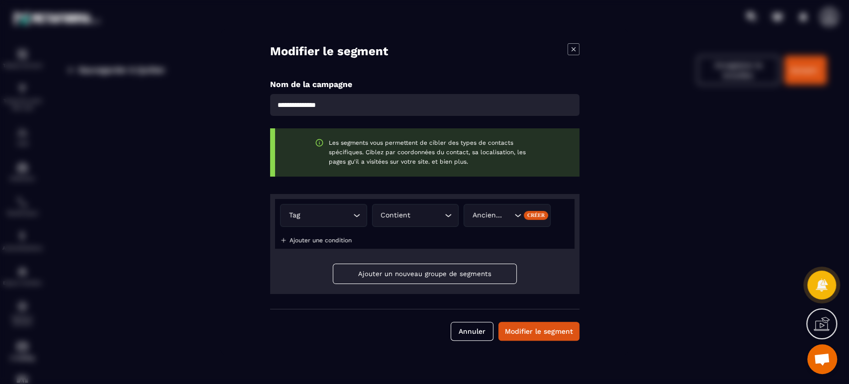
click at [540, 330] on button "Modifier le segment" at bounding box center [538, 331] width 81 height 19
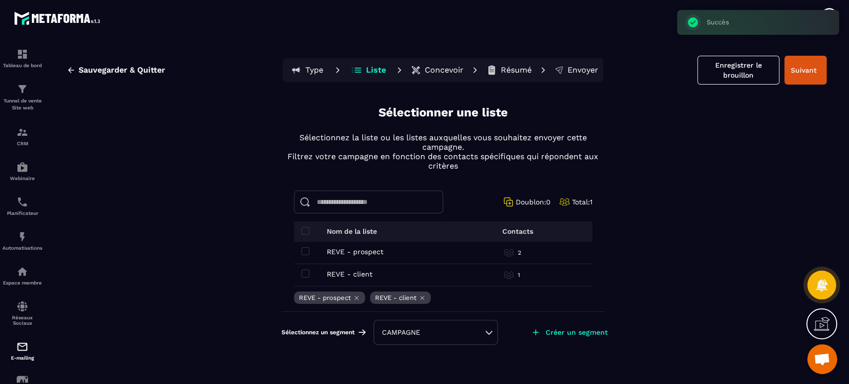
click at [494, 329] on div "CAMPAGNE" at bounding box center [436, 332] width 124 height 25
click at [490, 331] on div "CAMPAGNE" at bounding box center [435, 332] width 107 height 10
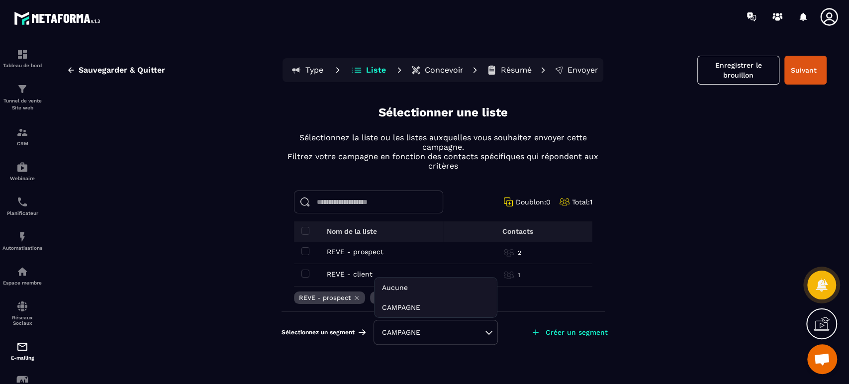
click at [0, 0] on icon at bounding box center [0, 0] width 0 height 0
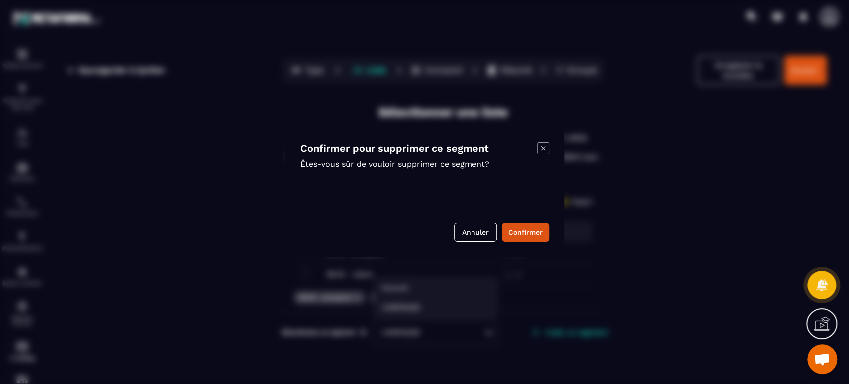
click at [537, 237] on button "Confirmer" at bounding box center [525, 232] width 47 height 19
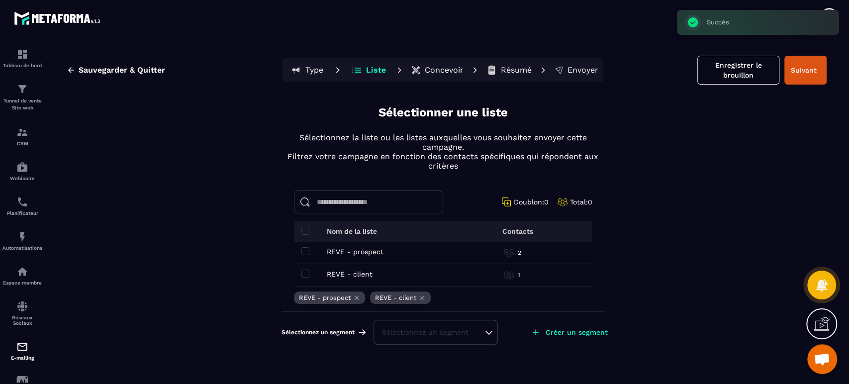
click at [446, 329] on div "Sélectionnez un segment" at bounding box center [435, 332] width 107 height 10
click at [447, 327] on div "Sélectionnez un segment" at bounding box center [435, 332] width 107 height 10
click at [564, 329] on p "Créer un segment" at bounding box center [577, 332] width 62 height 8
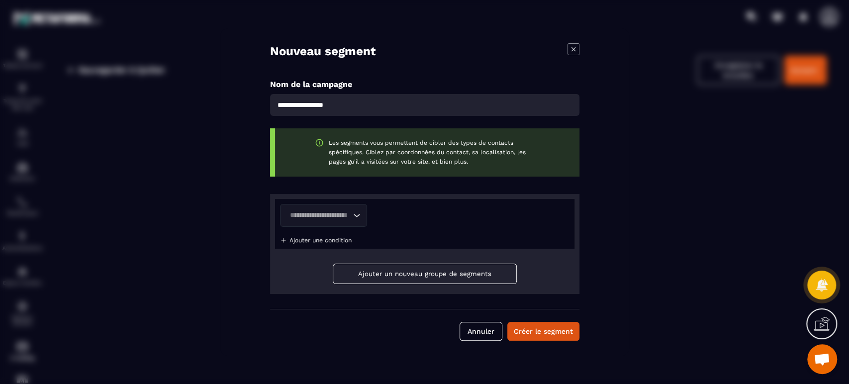
click at [353, 213] on icon "Search for option" at bounding box center [356, 215] width 10 height 10
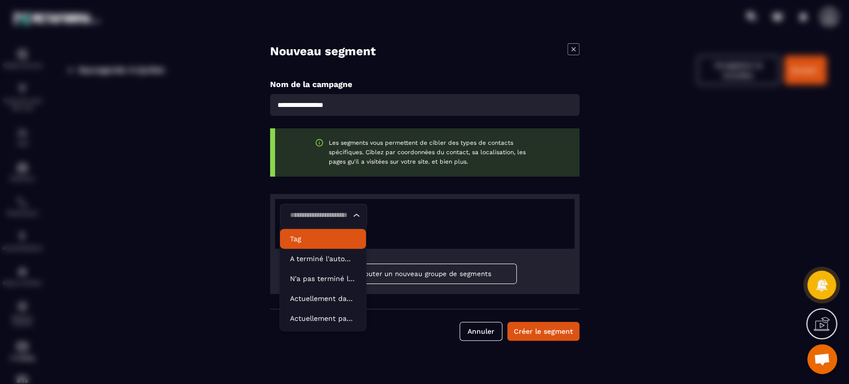
click at [323, 246] on li "Tag" at bounding box center [323, 239] width 86 height 20
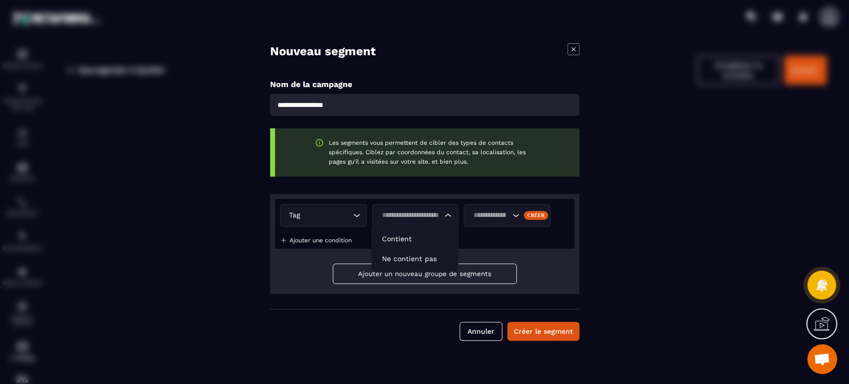
click at [438, 216] on input "Search for option" at bounding box center [410, 215] width 64 height 11
click at [429, 238] on p "Contient" at bounding box center [415, 239] width 66 height 10
click at [492, 217] on input "Search for option" at bounding box center [490, 215] width 40 height 11
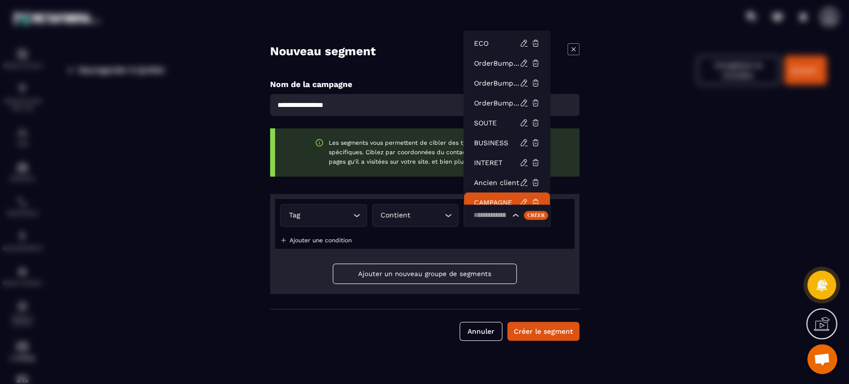
scroll to position [7, 0]
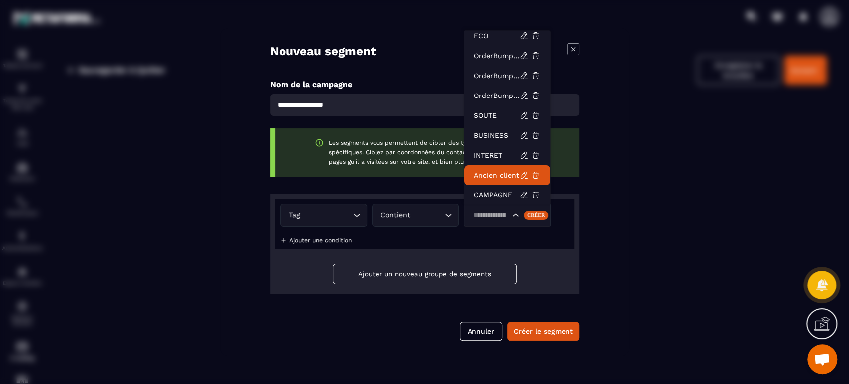
click at [498, 171] on p "Ancien client" at bounding box center [497, 175] width 46 height 10
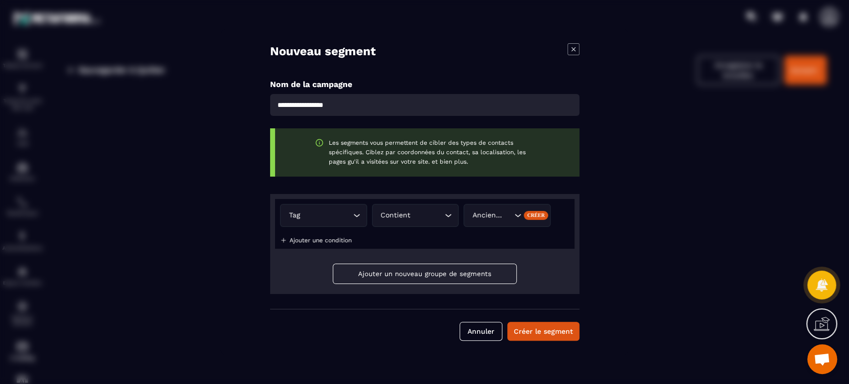
click at [368, 107] on input "Modal window" at bounding box center [424, 105] width 309 height 22
type input "**********"
click at [538, 333] on button "Créer le segment" at bounding box center [543, 331] width 72 height 19
